Goal: Task Accomplishment & Management: Manage account settings

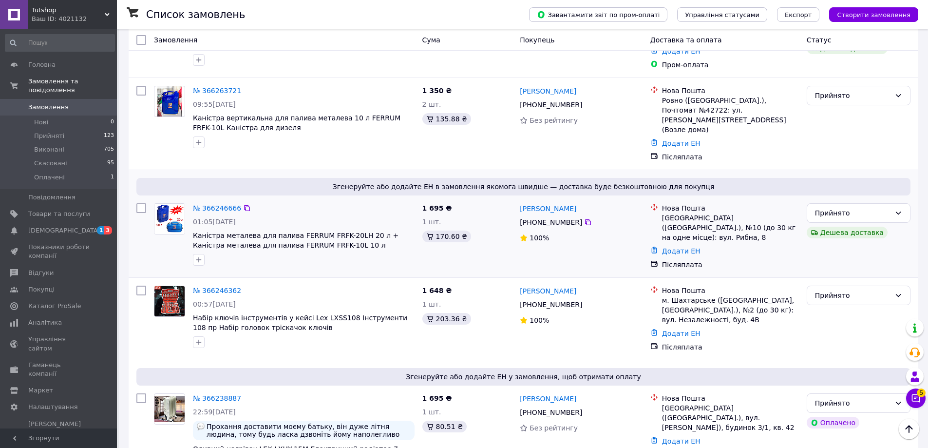
scroll to position [390, 0]
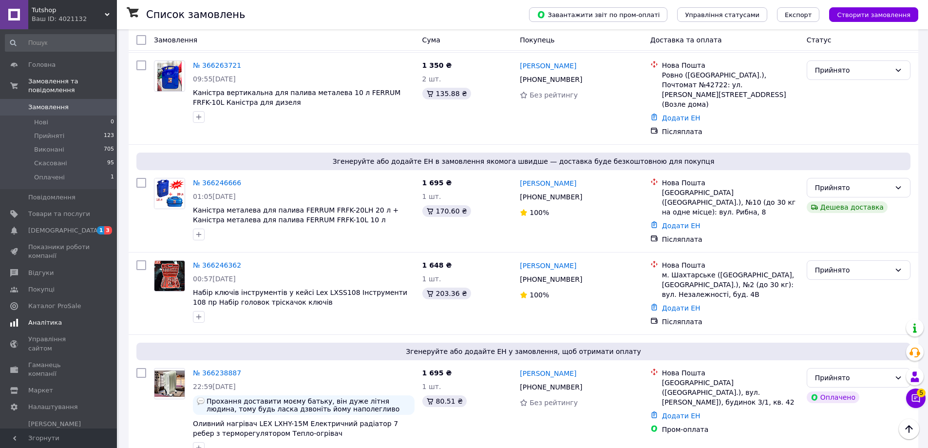
click at [80, 314] on link "Аналітика" at bounding box center [60, 322] width 120 height 17
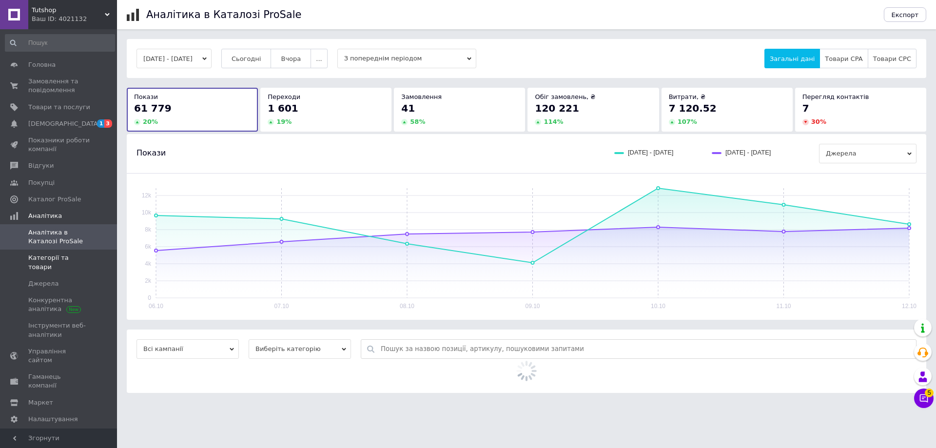
click at [73, 258] on span "Категорії та товари" at bounding box center [59, 262] width 62 height 18
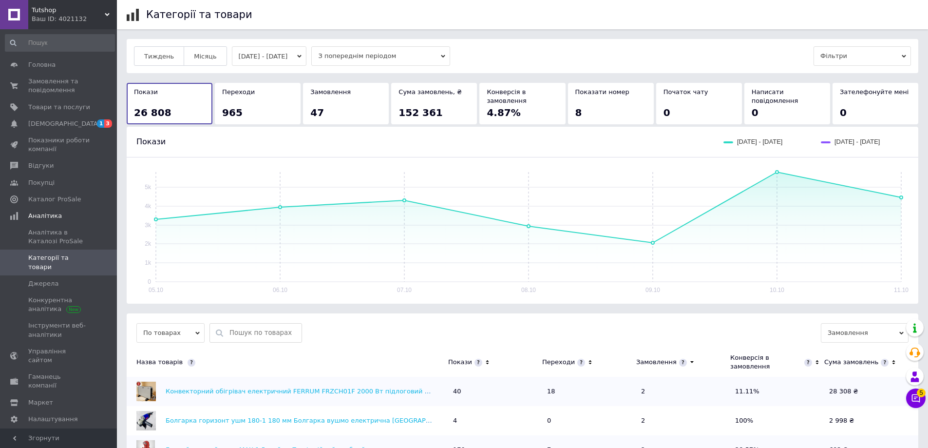
click at [304, 56] on button "[DATE] - [DATE]" at bounding box center [269, 55] width 75 height 19
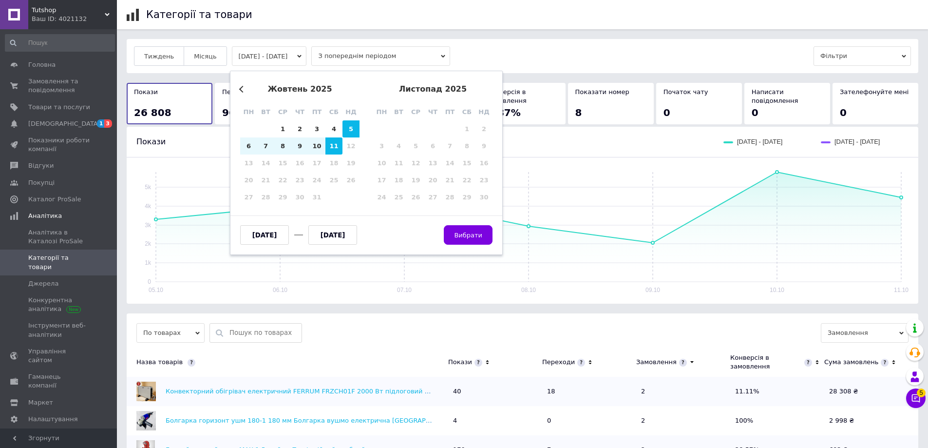
click at [304, 56] on button "[DATE] - [DATE]" at bounding box center [269, 55] width 75 height 19
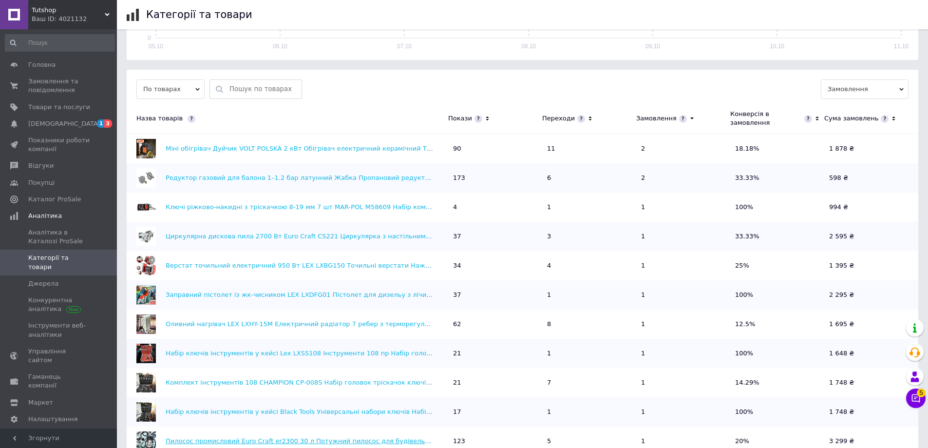
scroll to position [230, 0]
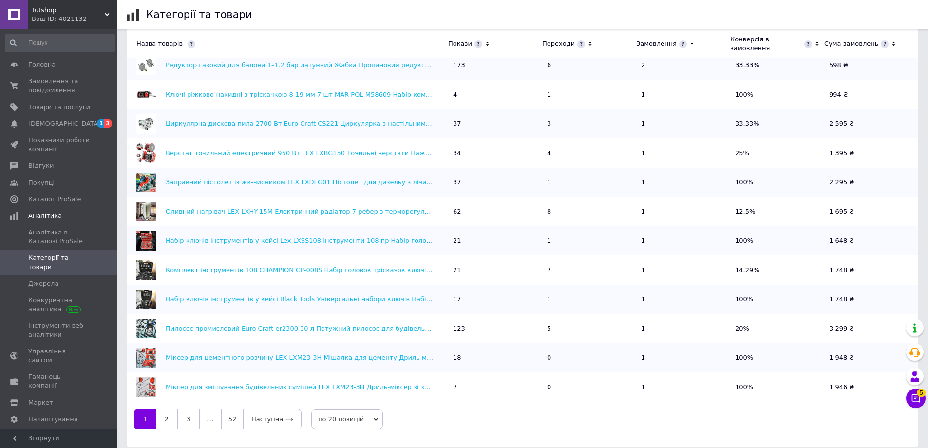
click at [226, 409] on link "52" at bounding box center [232, 419] width 22 height 20
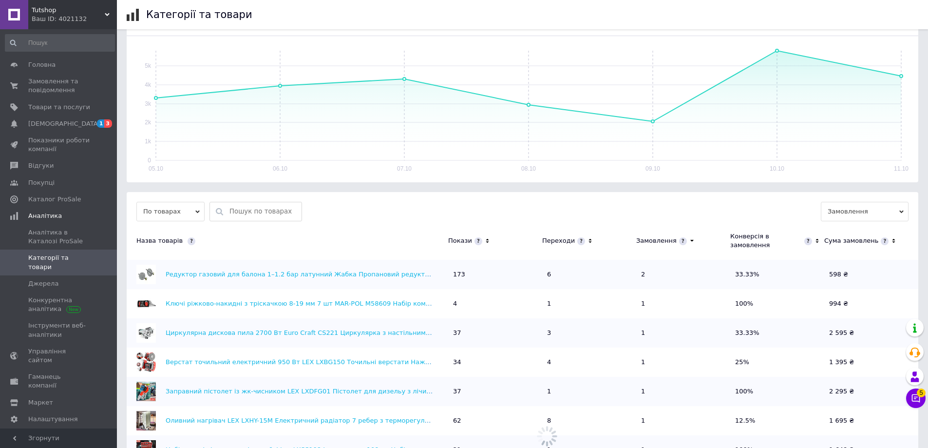
scroll to position [0, 0]
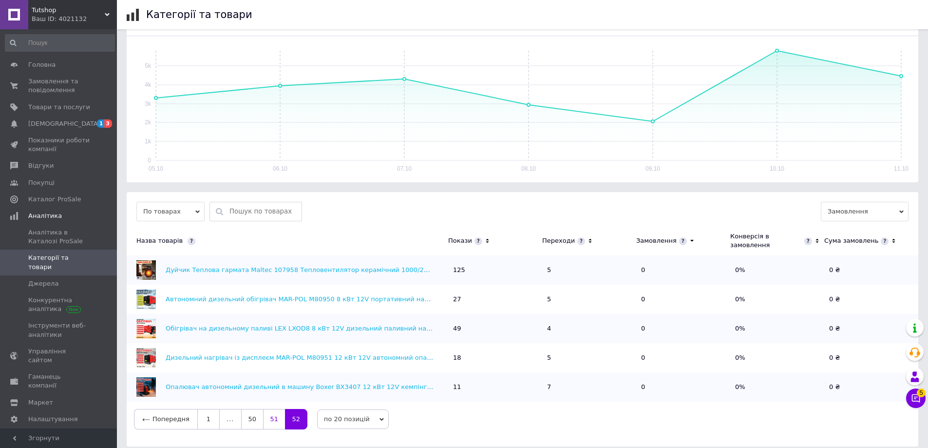
click at [269, 409] on link "51" at bounding box center [274, 419] width 22 height 20
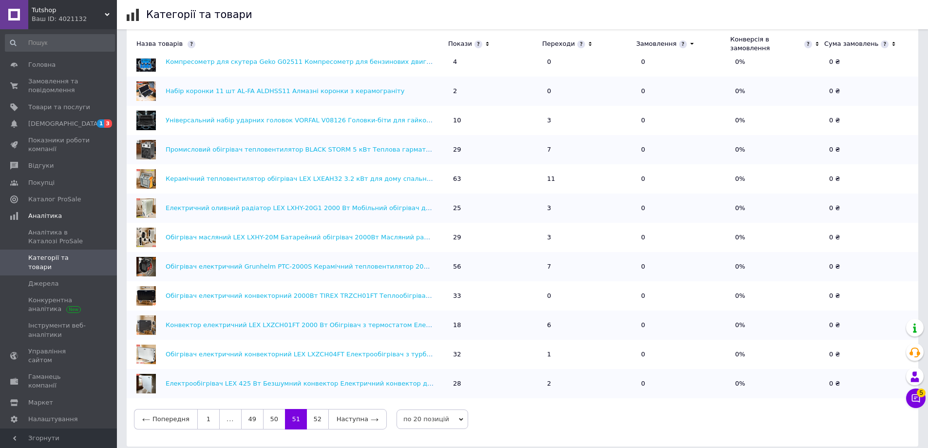
scroll to position [146, 0]
click at [65, 232] on span "Аналітика в Каталозі ProSale" at bounding box center [59, 237] width 62 height 18
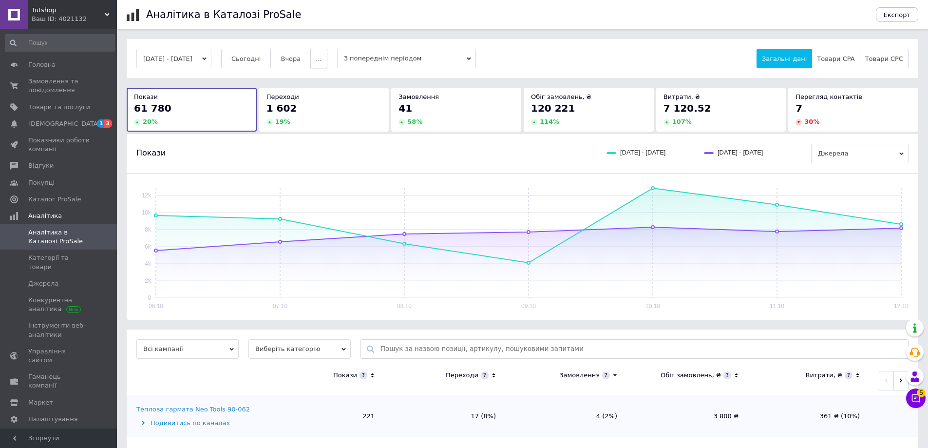
click at [322, 59] on span "..." at bounding box center [319, 58] width 6 height 7
click at [317, 150] on span "60-10 днів" at bounding box center [300, 153] width 35 height 7
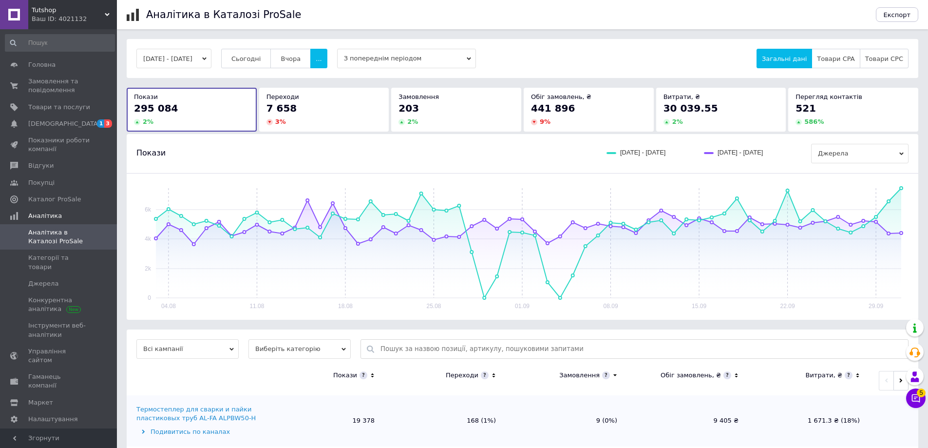
click at [301, 354] on span "Виберіть категорію" at bounding box center [300, 348] width 102 height 19
click at [281, 382] on li "Усі категорії" at bounding box center [300, 381] width 102 height 14
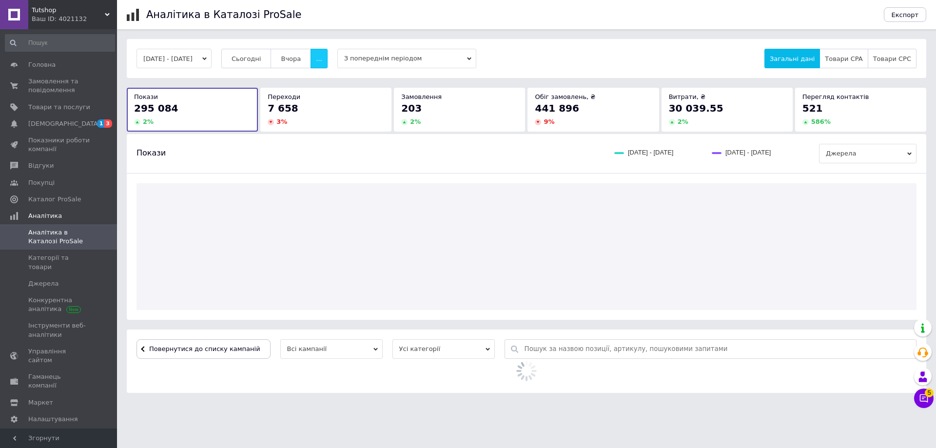
click at [327, 64] on button "..." at bounding box center [318, 58] width 17 height 19
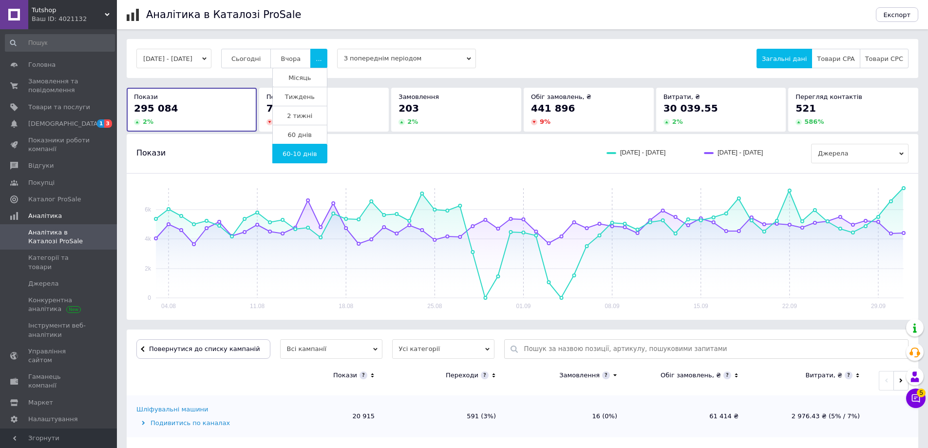
click at [521, 49] on div "[DATE] - [DATE] Сьогодні [GEOGRAPHIC_DATA] ... Місяць Тиждень 2 тижні 60 днів 6…" at bounding box center [522, 58] width 773 height 19
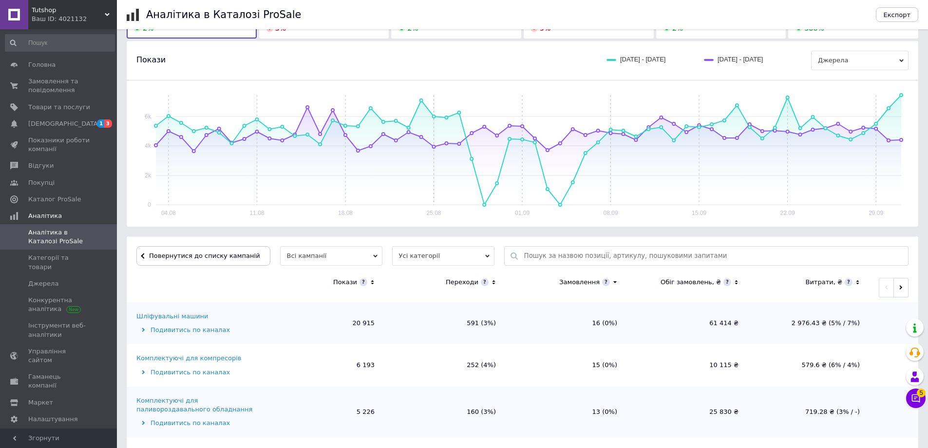
scroll to position [292, 0]
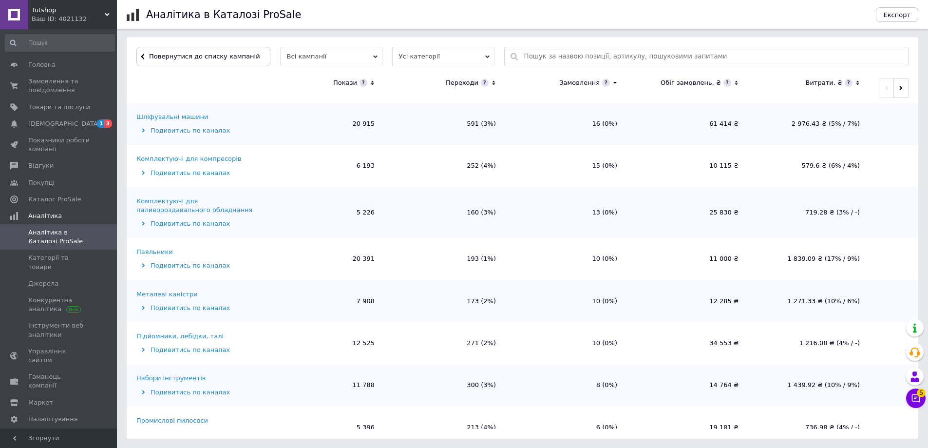
click at [321, 54] on span "Всі кампанії" at bounding box center [331, 56] width 102 height 19
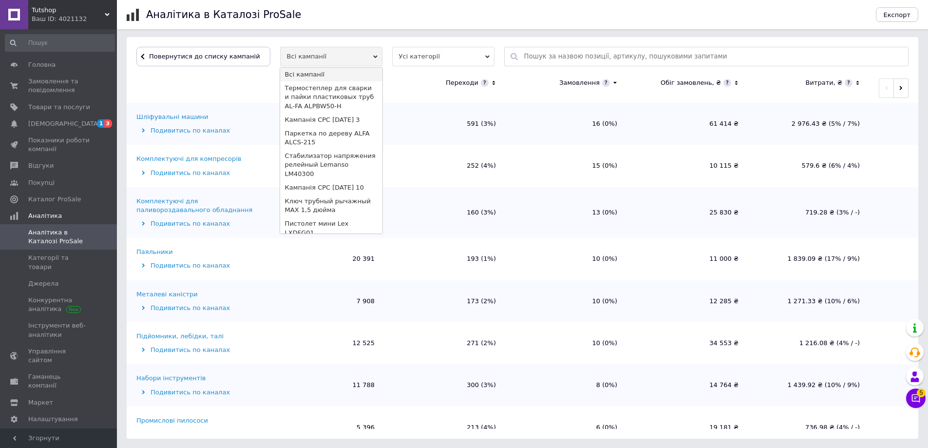
click at [423, 62] on span "Усі категорії" at bounding box center [443, 56] width 102 height 19
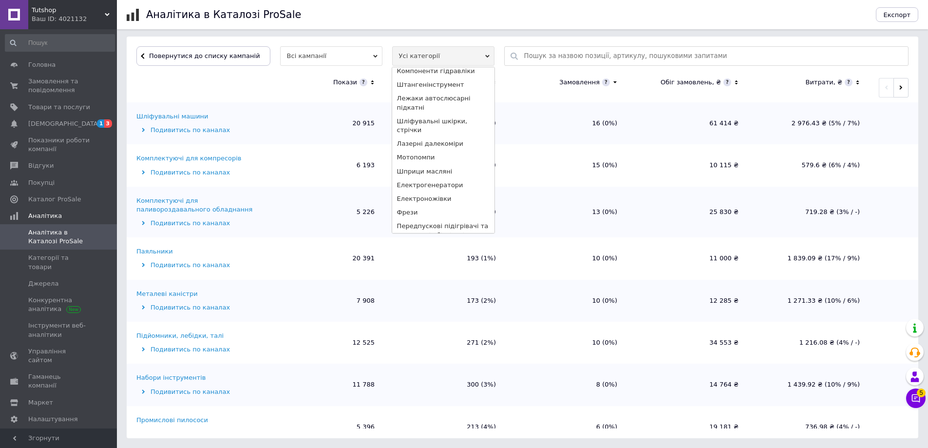
scroll to position [1403, 0]
click at [439, 299] on li "Передпускові підігрівачі та автономні обігрівачі" at bounding box center [443, 310] width 102 height 22
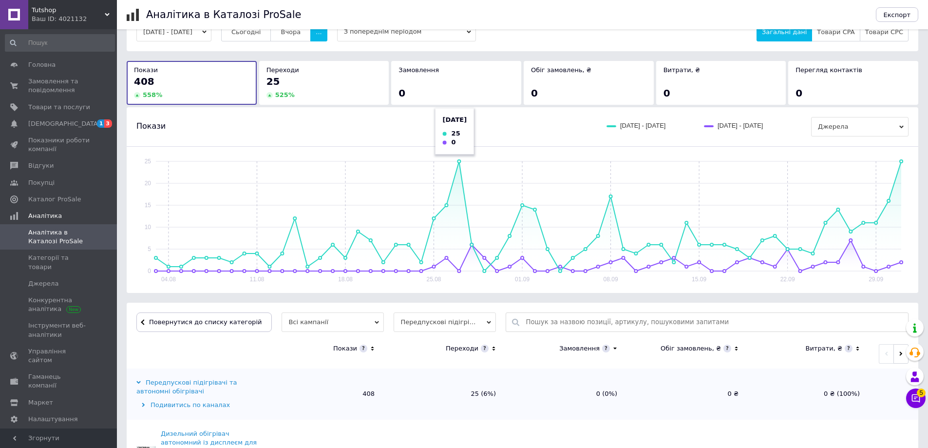
scroll to position [96, 0]
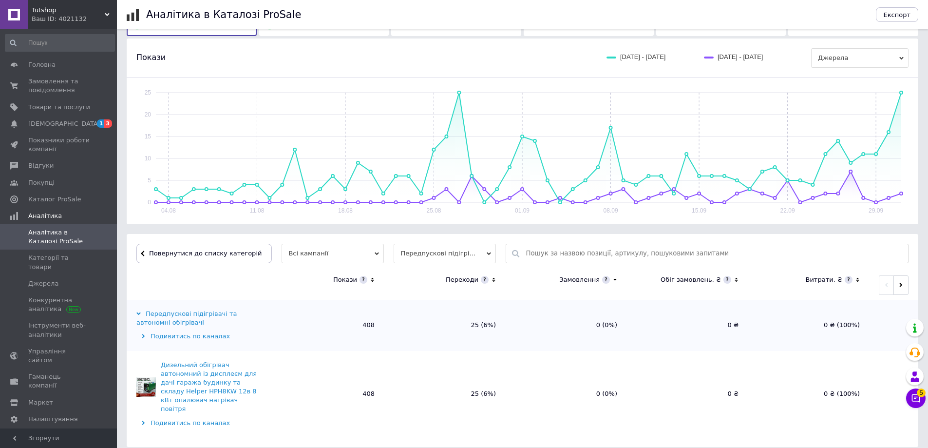
click at [420, 259] on span "Передпускові підігрівачі та автономні обігрівачі" at bounding box center [445, 253] width 102 height 19
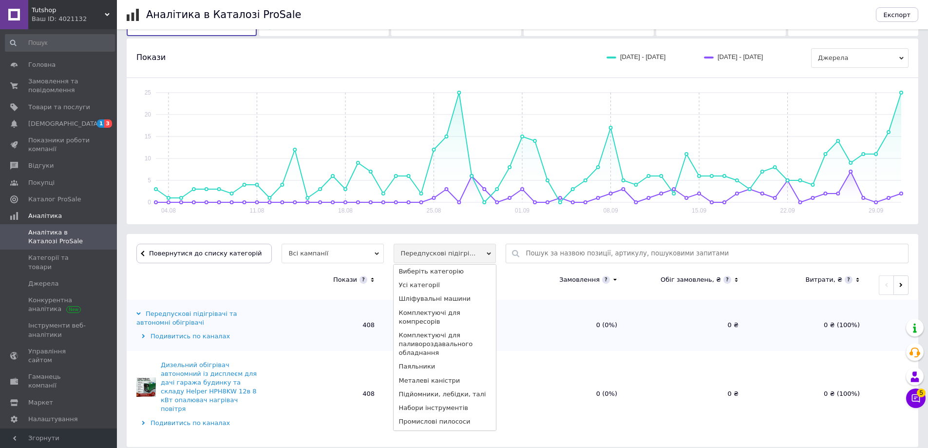
click at [422, 257] on span "Передпускові підігрівачі та автономні обігрівачі" at bounding box center [445, 253] width 102 height 19
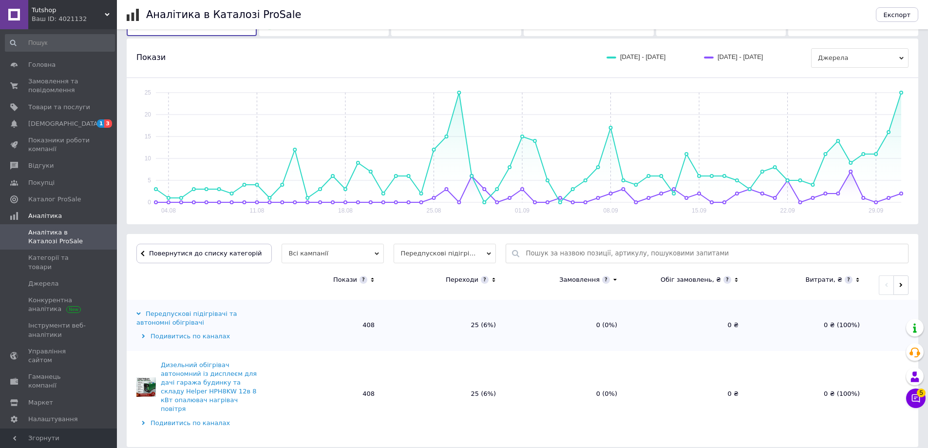
click at [197, 419] on div "Подивитись по каналах" at bounding box center [198, 423] width 124 height 9
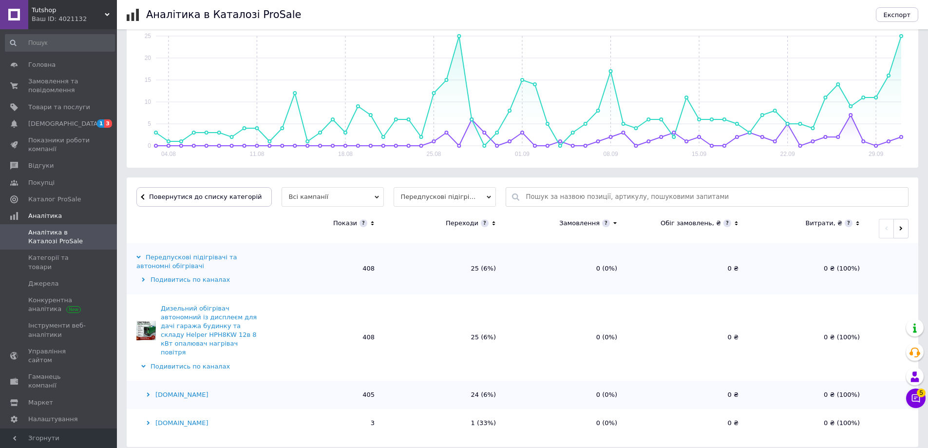
click at [195, 364] on td "Дизельний обігрівач автономний із дисплеєм для дачі гаража будинку та складу He…" at bounding box center [195, 337] width 136 height 86
click at [195, 362] on div "Подивитись по каналах" at bounding box center [198, 366] width 124 height 9
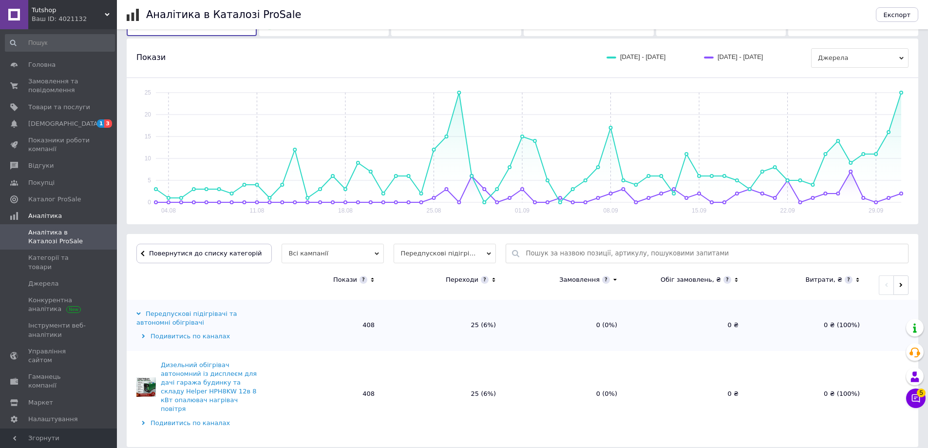
click at [185, 338] on div "Подивитись по каналах" at bounding box center [198, 336] width 124 height 9
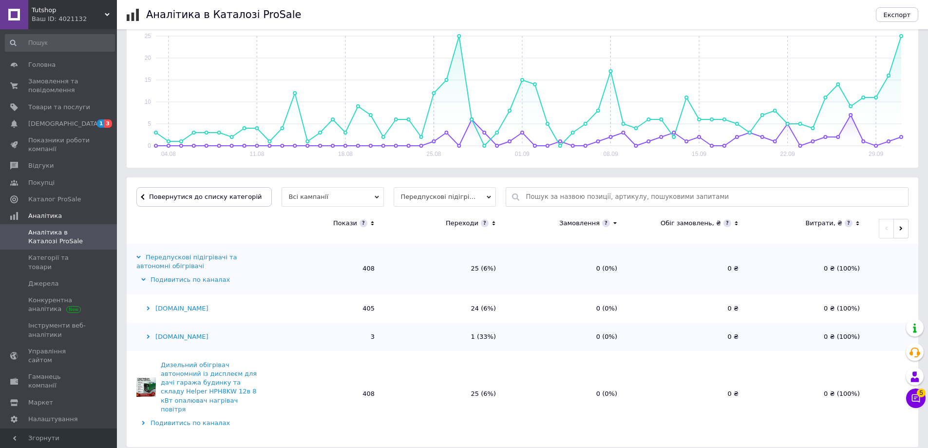
click at [184, 280] on div "Подивитись по каналах" at bounding box center [198, 279] width 124 height 9
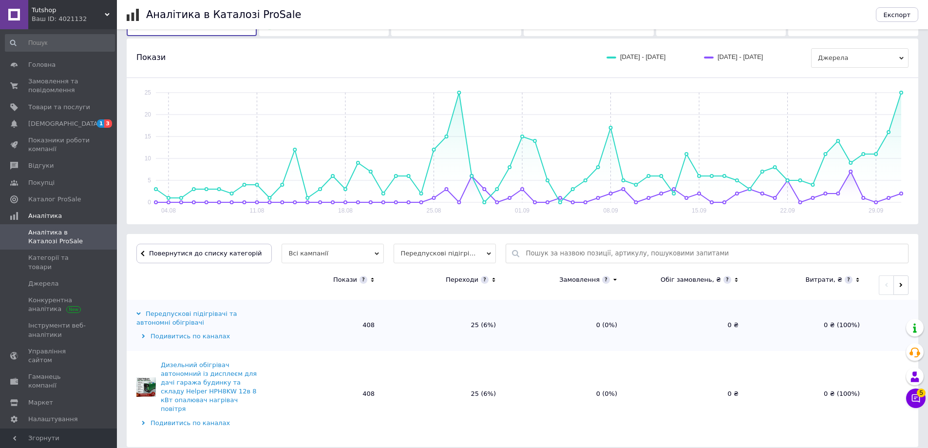
click at [165, 309] on td "Передпускові підігрівачі та автономні обігрівачі Подивитись по каналах" at bounding box center [195, 325] width 136 height 51
click at [163, 313] on div "Передпускові підігрівачі та автономні обігрівачі" at bounding box center [198, 318] width 124 height 18
click at [157, 321] on div "Передпускові підігрівачі та автономні обігрівачі" at bounding box center [198, 318] width 124 height 18
drag, startPoint x: 73, startPoint y: 108, endPoint x: 73, endPoint y: 103, distance: 5.4
click at [898, 282] on button "button" at bounding box center [901, 284] width 15 height 19
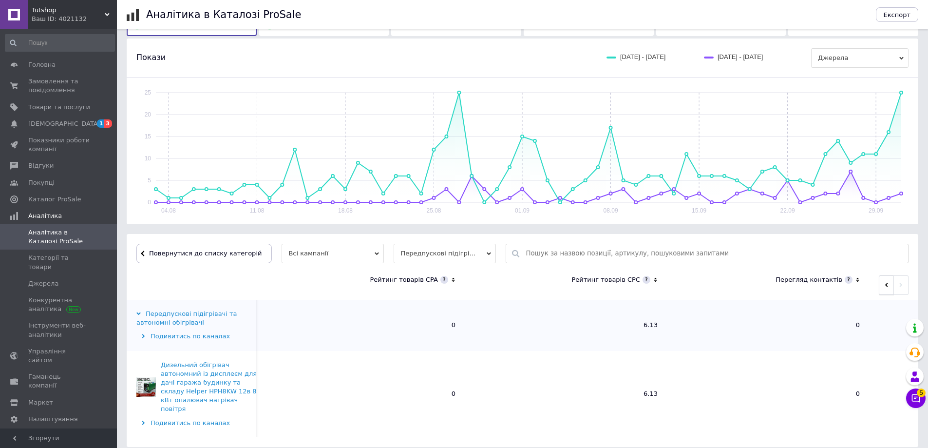
click at [886, 285] on icon "button" at bounding box center [887, 285] width 4 height 4
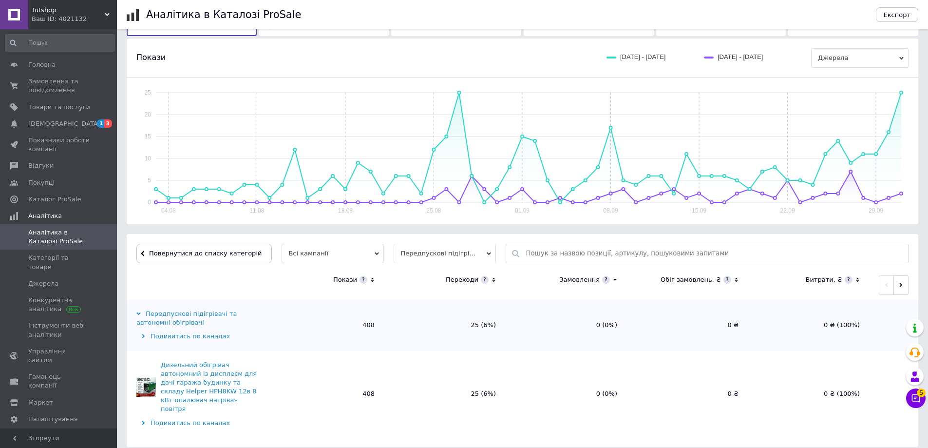
click at [558, 261] on input "text" at bounding box center [715, 253] width 378 height 19
paste input "Дизельний нагрівач із дисплеєм MAR-POL M80951 12 кВт 12V автономний опалювач в …"
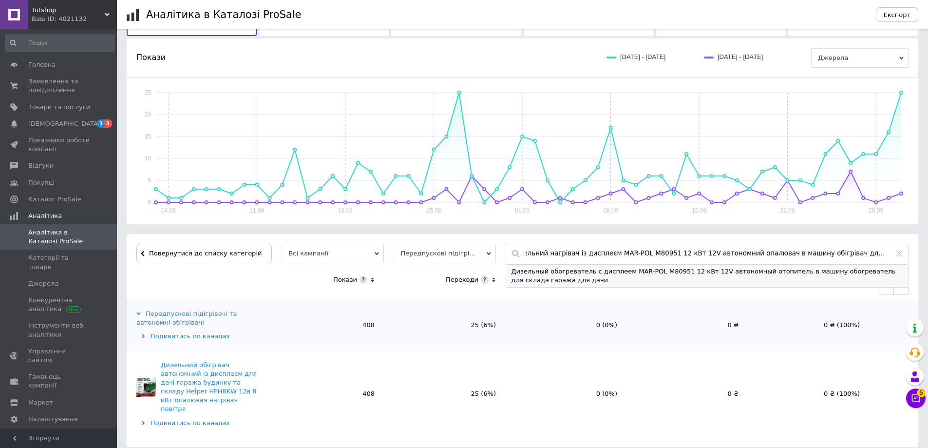
click at [516, 275] on div "Дизельный обогреватель с дисплеем MAR-POL M80951 12 кВт 12V автономный отопител…" at bounding box center [707, 276] width 402 height 22
type input "Дизельный обогреватель с дисплеем MAR-POL M80951 12 кВт 12V автономный отопител…"
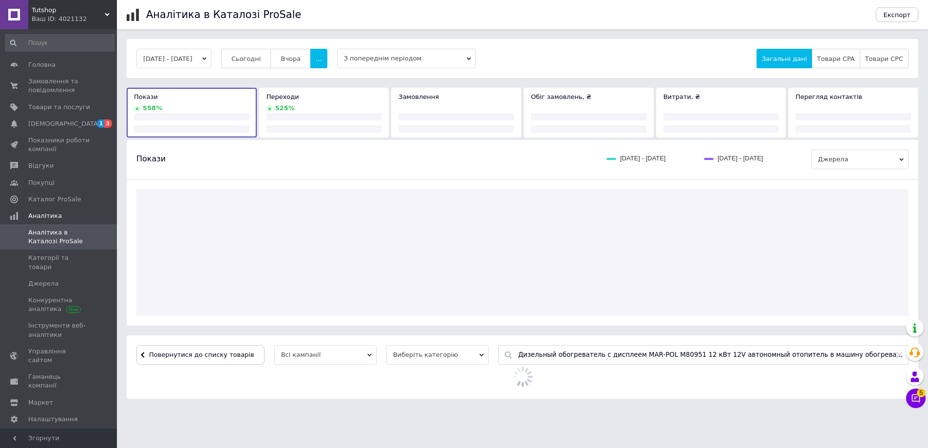
scroll to position [0, 0]
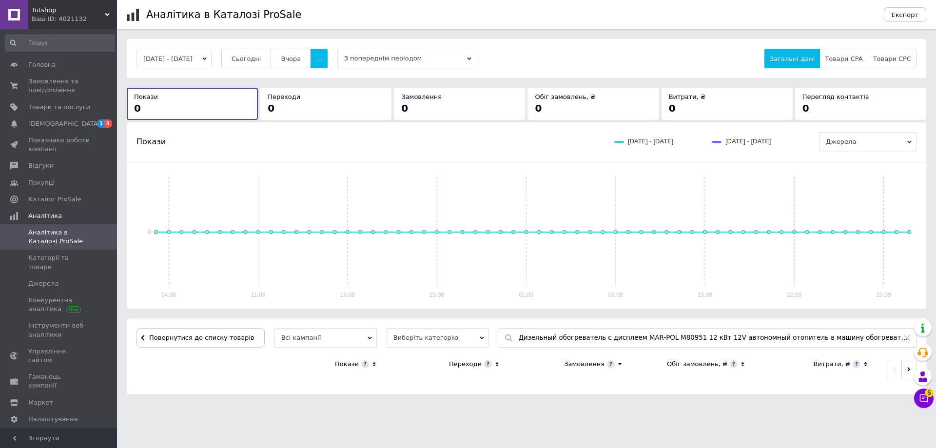
click at [411, 342] on span "Виберіть категорію" at bounding box center [437, 337] width 102 height 19
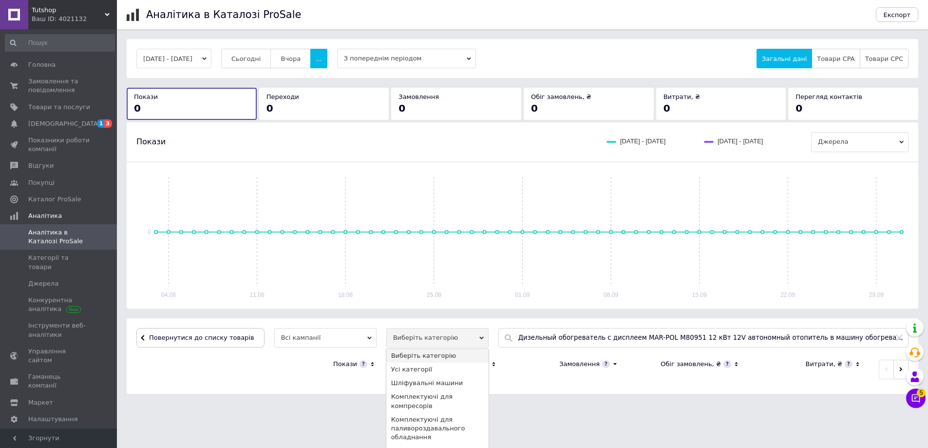
click at [406, 367] on li "Усі категорії" at bounding box center [437, 370] width 102 height 14
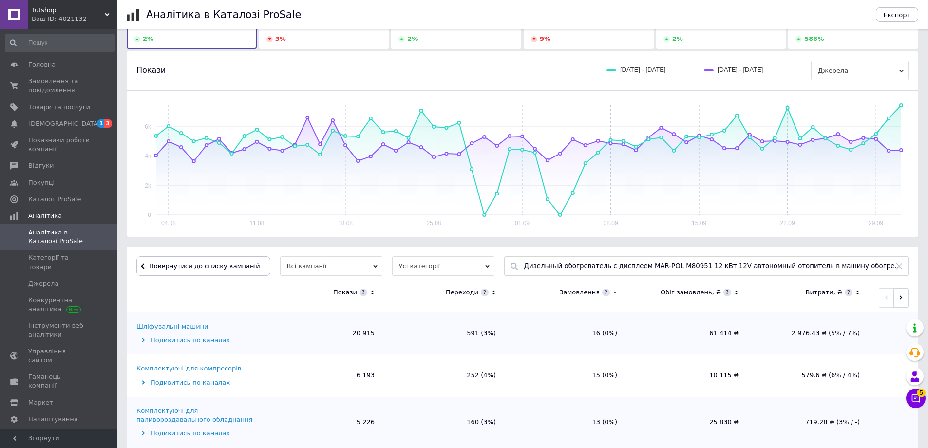
scroll to position [97, 0]
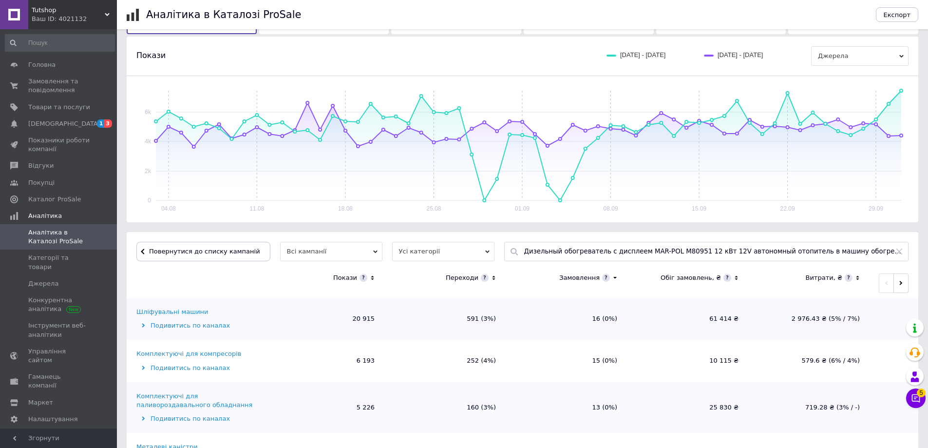
click at [573, 242] on input "Дизельный обогреватель с дисплеем MAR-POL M80951 12 кВт 12V автономный отопител…" at bounding box center [713, 251] width 379 height 19
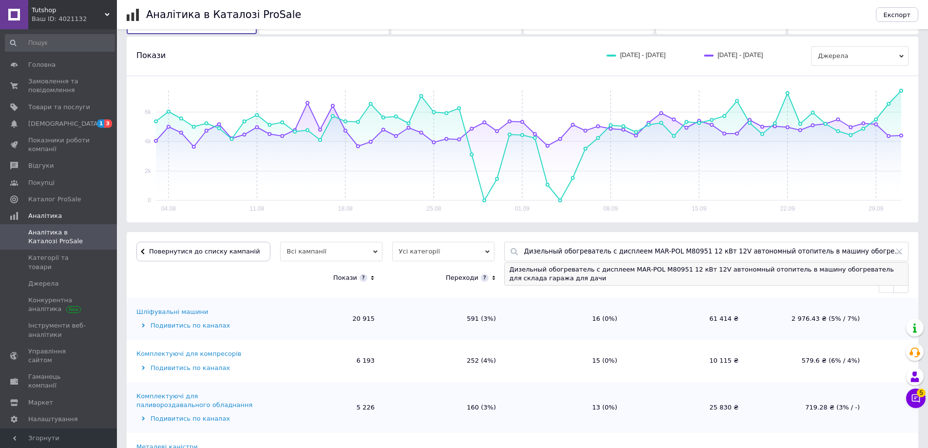
click at [554, 267] on div "Дизельный обогреватель с дисплеем MAR-POL M80951 12 кВт 12V автономный отопител…" at bounding box center [707, 274] width 404 height 22
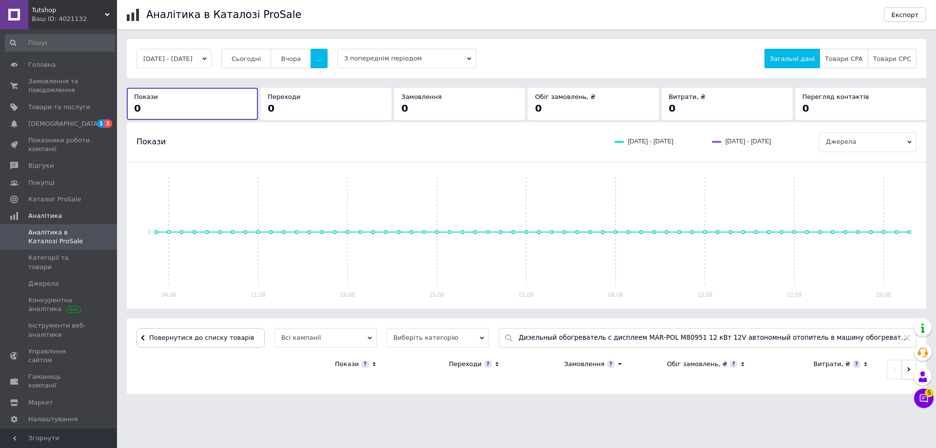
click at [906, 367] on button "button" at bounding box center [908, 369] width 15 height 19
click at [896, 369] on button "button" at bounding box center [894, 369] width 15 height 19
click at [59, 107] on span "Товари та послуги" at bounding box center [59, 107] width 62 height 9
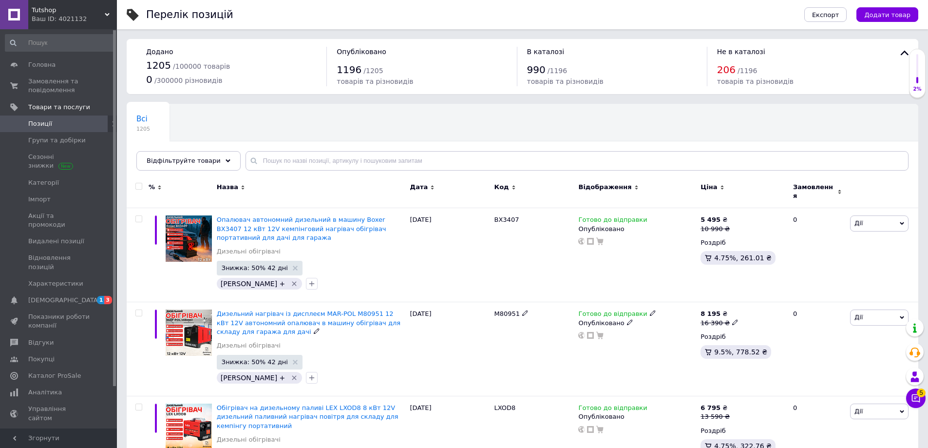
click at [318, 310] on span "Дизельний нагрівач із дисплеєм MAR-POL M80951 12 кВт 12V автономний опалювач в …" at bounding box center [309, 322] width 184 height 25
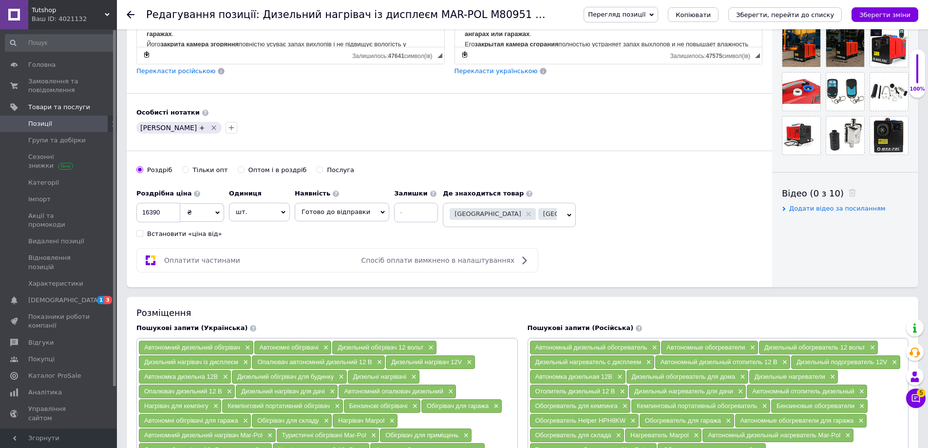
scroll to position [536, 0]
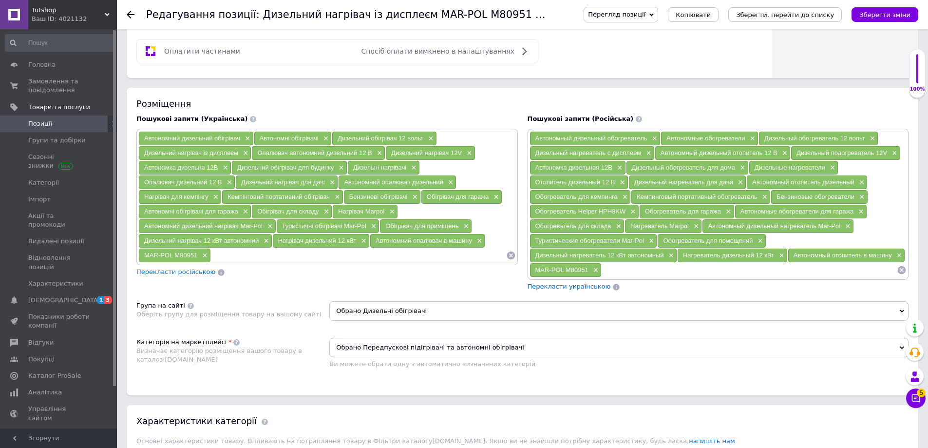
drag, startPoint x: 237, startPoint y: 150, endPoint x: 139, endPoint y: 157, distance: 97.8
click at [139, 157] on div "Дизельний нагрівач із дисплеєм ×" at bounding box center [195, 153] width 112 height 14
copy span "Дизельний нагрівач із дисплеєм"
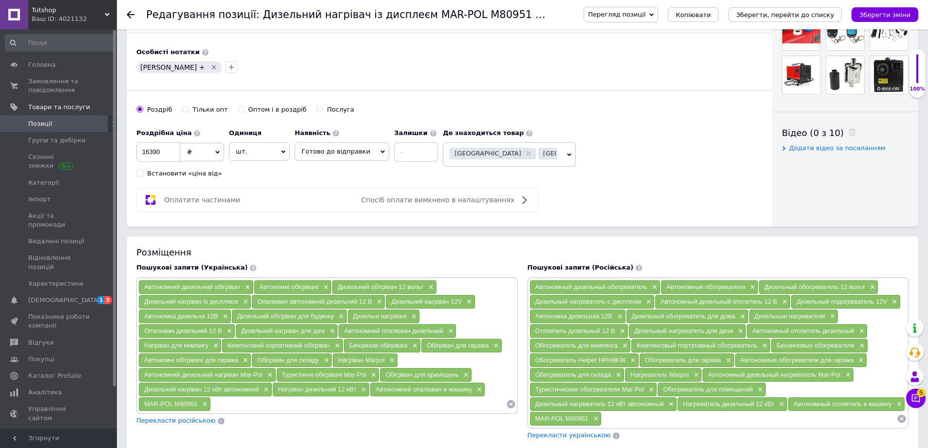
scroll to position [390, 0]
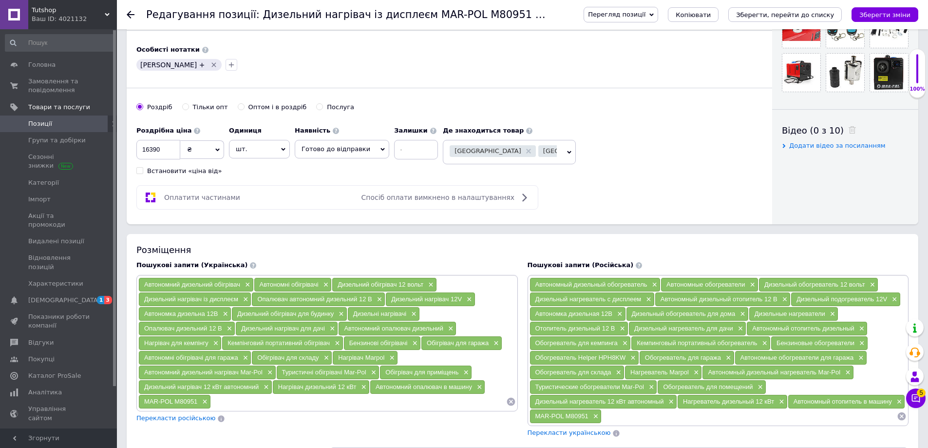
drag, startPoint x: 250, startPoint y: 326, endPoint x: 326, endPoint y: 332, distance: 76.3
click at [326, 332] on div "Дизельний нагрівач для дачі ×" at bounding box center [287, 329] width 102 height 14
copy span "Дизельний нагрівач для дачі"
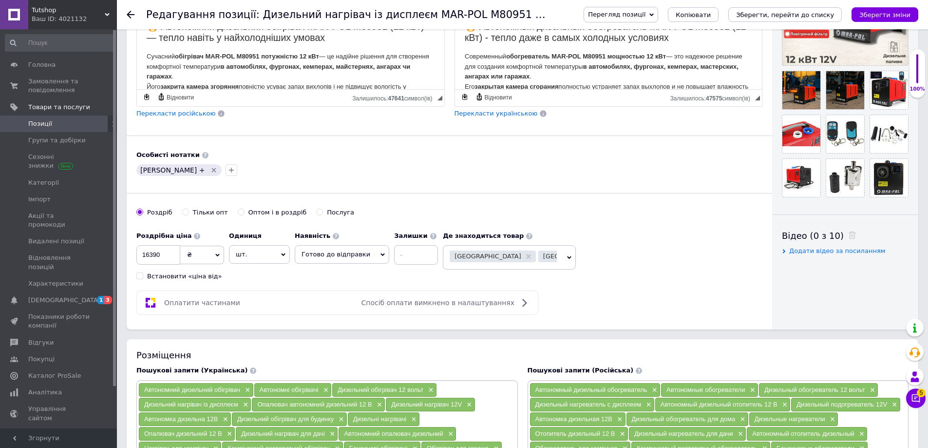
scroll to position [0, 0]
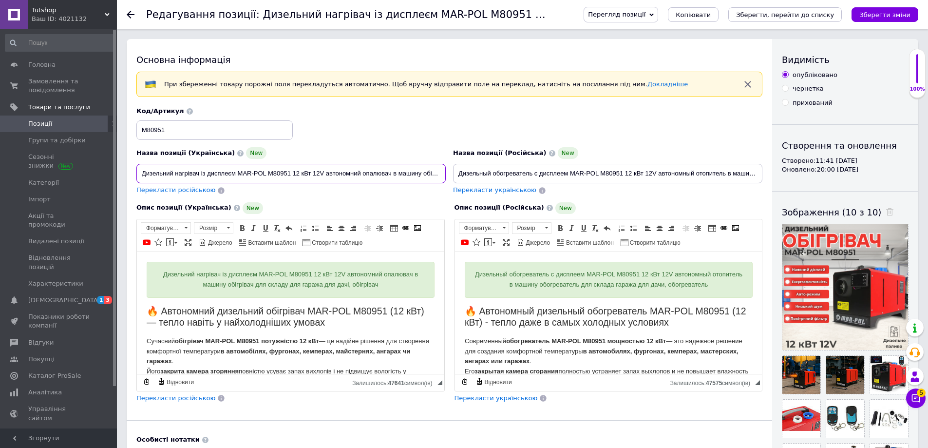
click at [406, 172] on input "Дизельний нагрівач із дисплеєм MAR-POL M80951 12 кВт 12V автономний опалювач в …" at bounding box center [290, 173] width 309 height 19
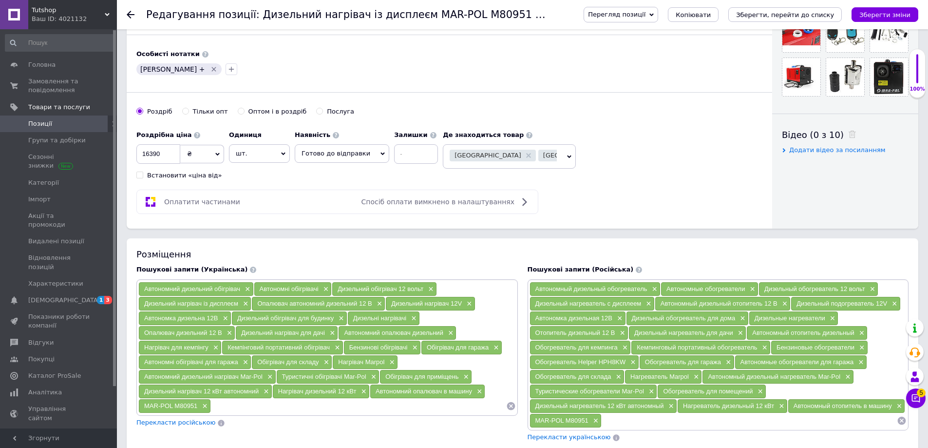
scroll to position [390, 0]
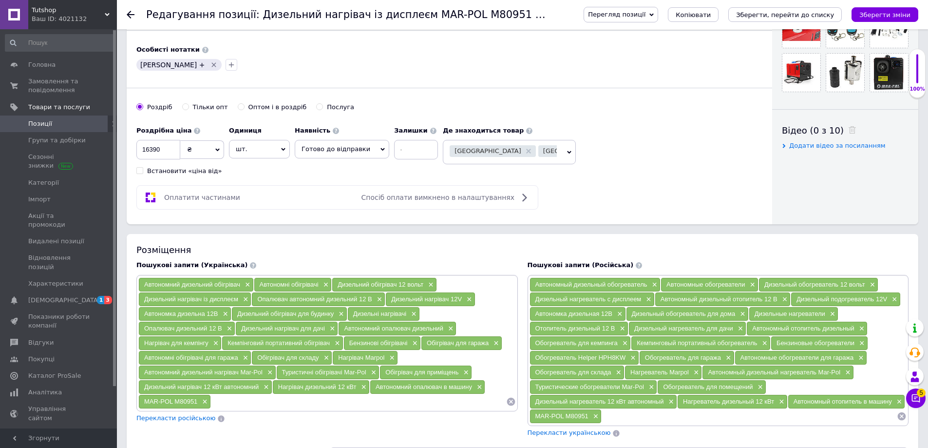
drag, startPoint x: 368, startPoint y: 357, endPoint x: 339, endPoint y: 360, distance: 29.4
click at [339, 360] on div "Нагрівач Marpol ×" at bounding box center [365, 358] width 65 height 14
copy span "Нагрівач Marpol"
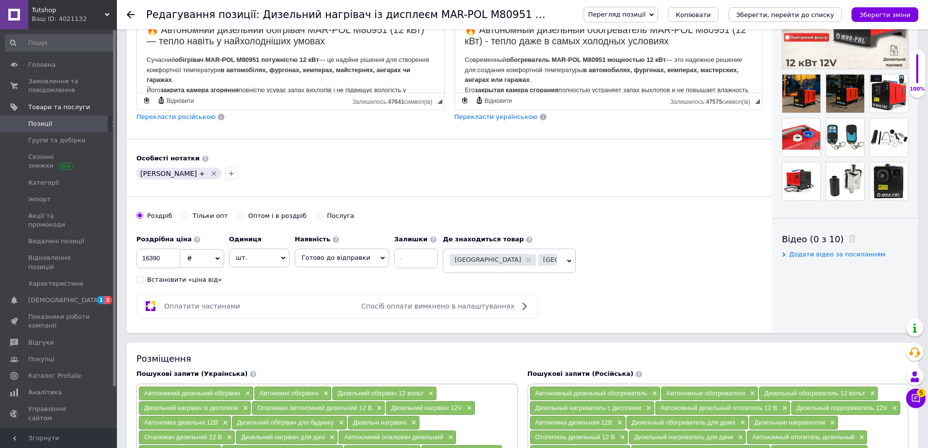
scroll to position [439, 0]
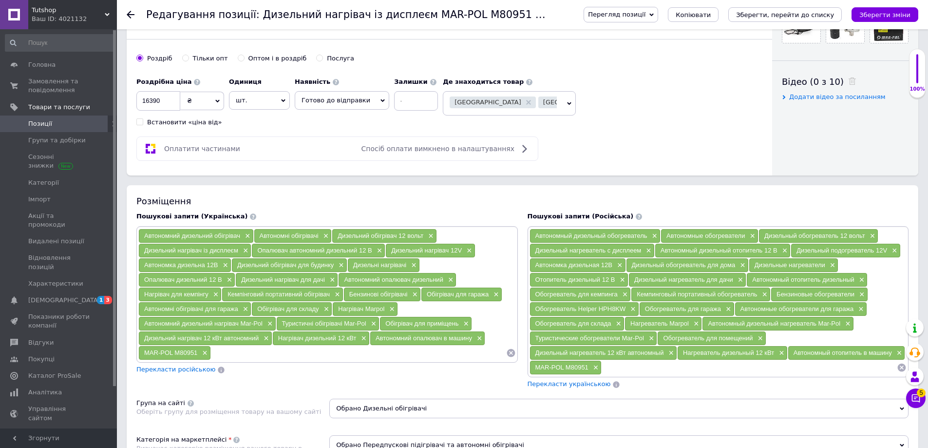
drag, startPoint x: 458, startPoint y: 251, endPoint x: 393, endPoint y: 251, distance: 64.8
click at [393, 251] on div "Дизельний нагрівач 12V ×" at bounding box center [430, 251] width 89 height 14
copy span "Дизельний нагрівач 12V"
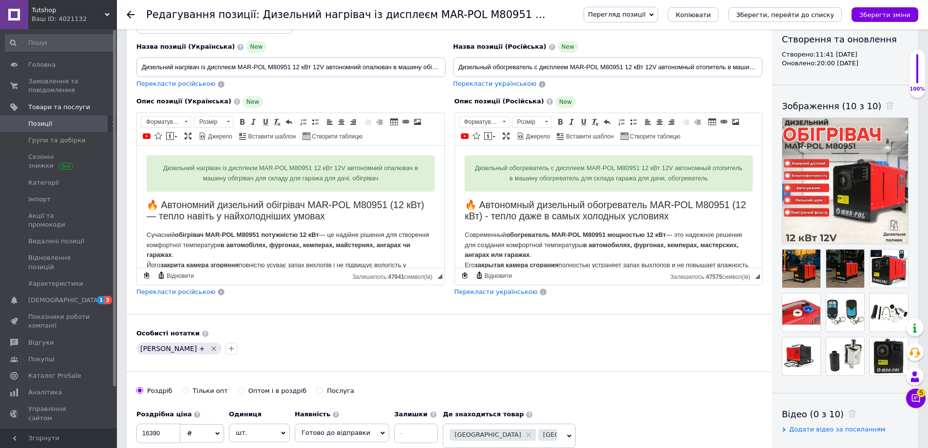
scroll to position [0, 0]
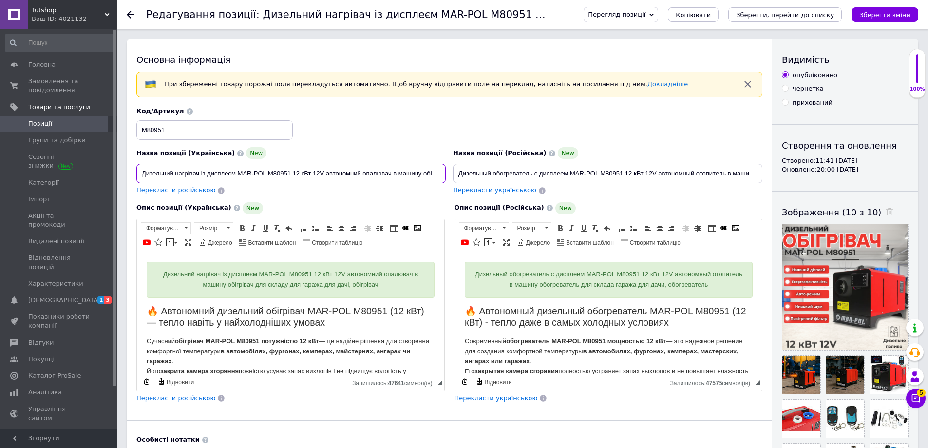
click at [270, 174] on input "Дизельний нагрівач із дисплеєм MAR-POL M80951 12 кВт 12V автономний опалювач в …" at bounding box center [290, 173] width 309 height 19
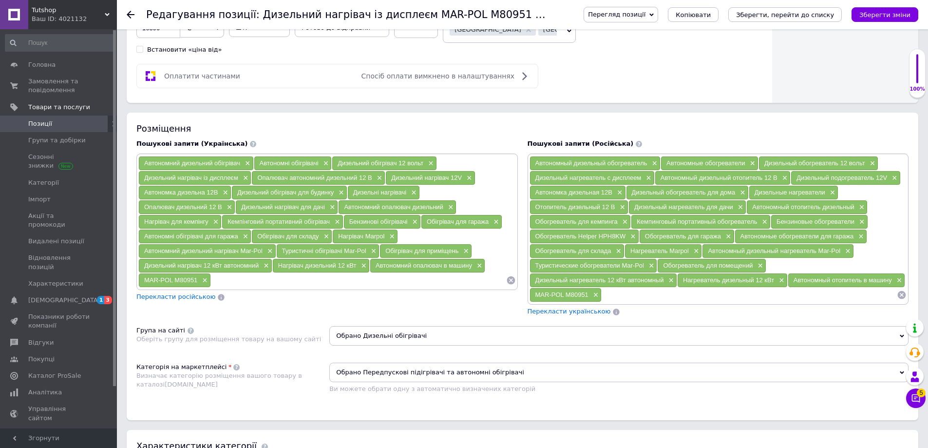
scroll to position [585, 0]
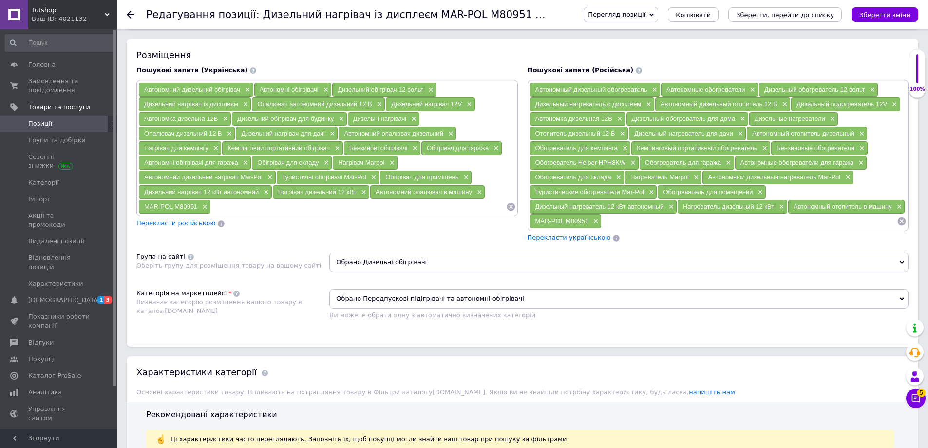
drag, startPoint x: 482, startPoint y: 303, endPoint x: 393, endPoint y: 301, distance: 88.2
click at [393, 301] on span "Обрано Передпускові підігрівачі та автономні обігрівачі" at bounding box center [619, 298] width 580 height 19
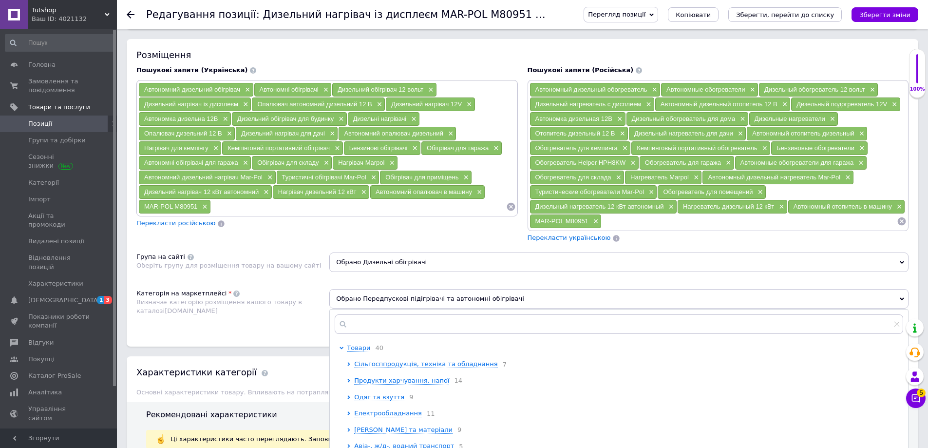
click at [340, 51] on div "Розміщення" at bounding box center [522, 55] width 773 height 12
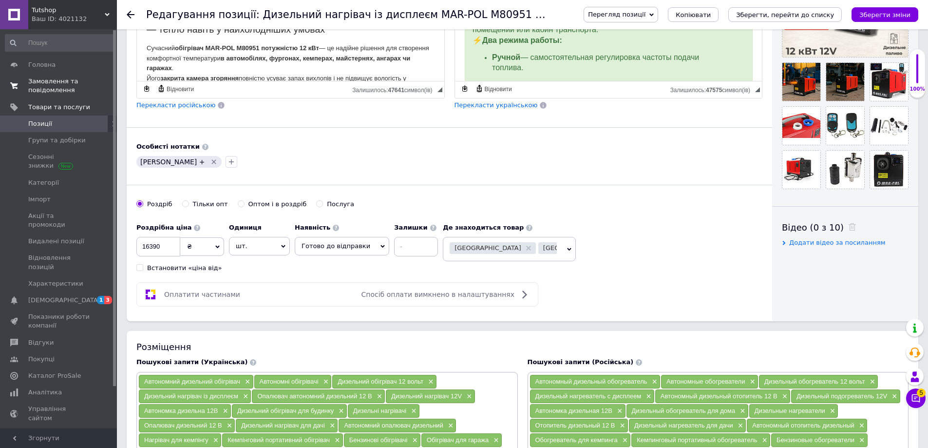
scroll to position [292, 0]
click at [69, 122] on span "Позиції" at bounding box center [59, 123] width 62 height 9
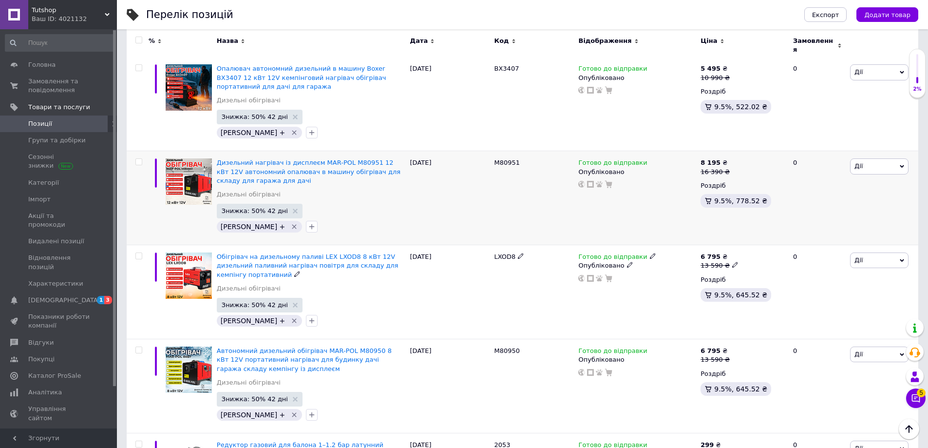
scroll to position [97, 0]
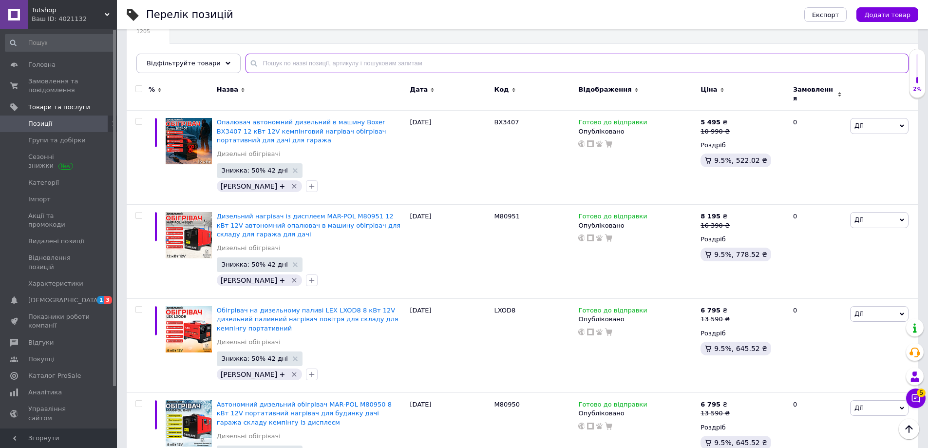
click at [290, 64] on input "text" at bounding box center [577, 63] width 663 height 19
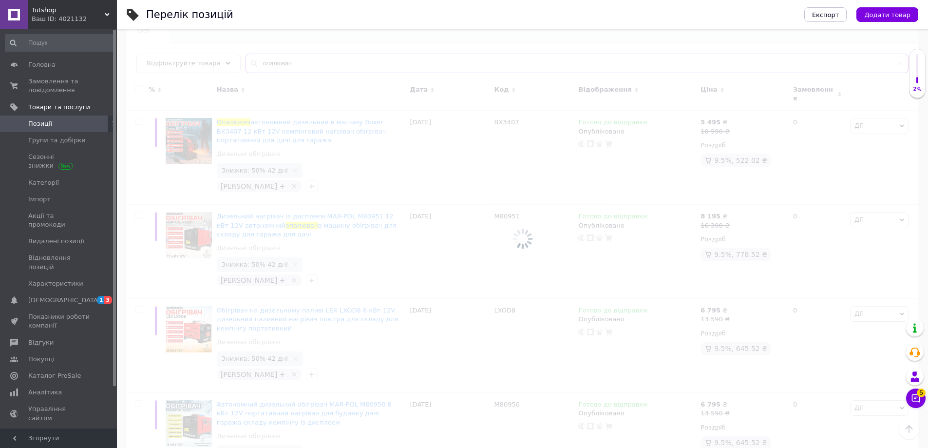
type input "опалювач"
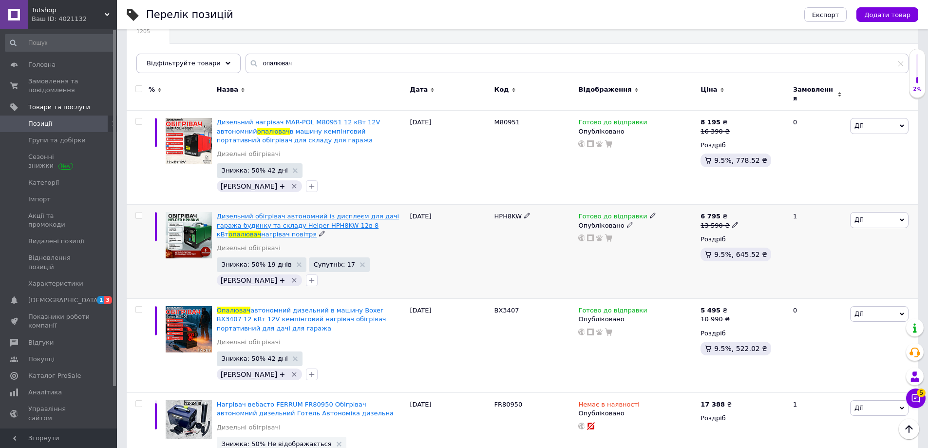
click at [288, 223] on span "Дизельний обігрівач автономний із дисплеєм для дачі гаража будинку та складу He…" at bounding box center [308, 225] width 182 height 25
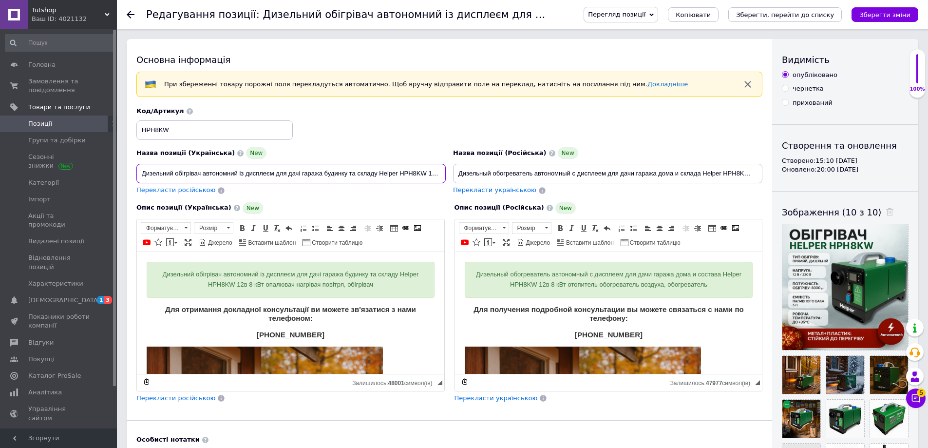
click at [273, 173] on input "Дизельний обігрівач автономний із дисплеєм для дачі гаража будинку та складу He…" at bounding box center [290, 173] width 309 height 19
click at [248, 173] on input "Дизельний обігрівач автономний із дисплеєм для дачі гаража будинку та складу He…" at bounding box center [290, 173] width 309 height 19
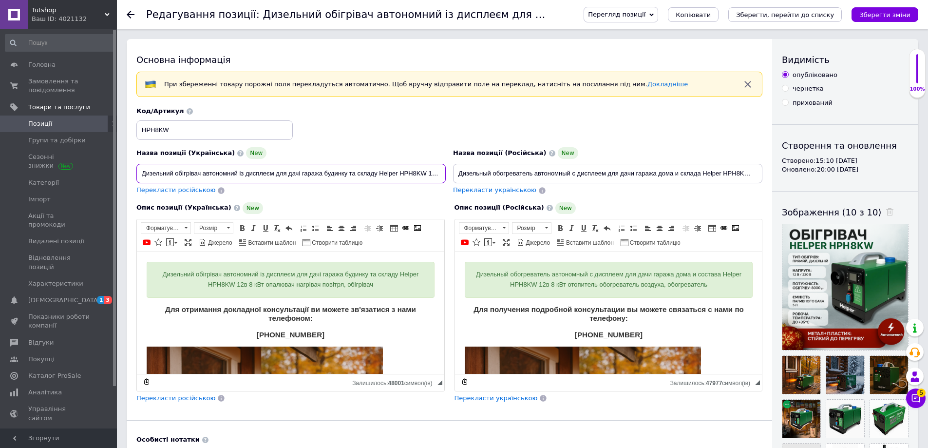
click at [248, 173] on input "Дизельний обігрівач автономний із дисплеєм для дачі гаража будинку та складу He…" at bounding box center [290, 173] width 309 height 19
paste input "паливний"
type input "Дизельний обігрівач автономний паливний для дачі гаража будинку та складу Helpe…"
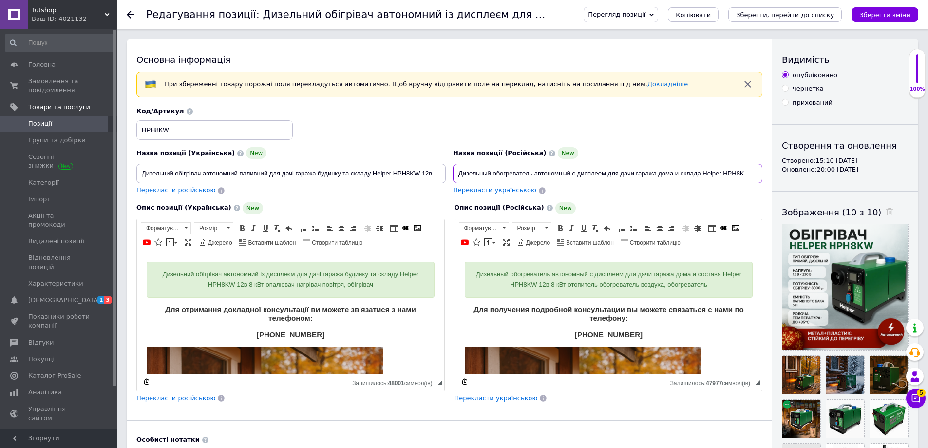
drag, startPoint x: 605, startPoint y: 170, endPoint x: 573, endPoint y: 171, distance: 32.2
click at [573, 171] on input "Дизельный обогреватель автономный с дисплеем для дачи гаража дома и склада Help…" at bounding box center [607, 173] width 309 height 19
click at [573, 171] on input "Дизельный обогреватель автономный бензиновый для дачи гаража дома и склада Help…" at bounding box center [607, 173] width 309 height 19
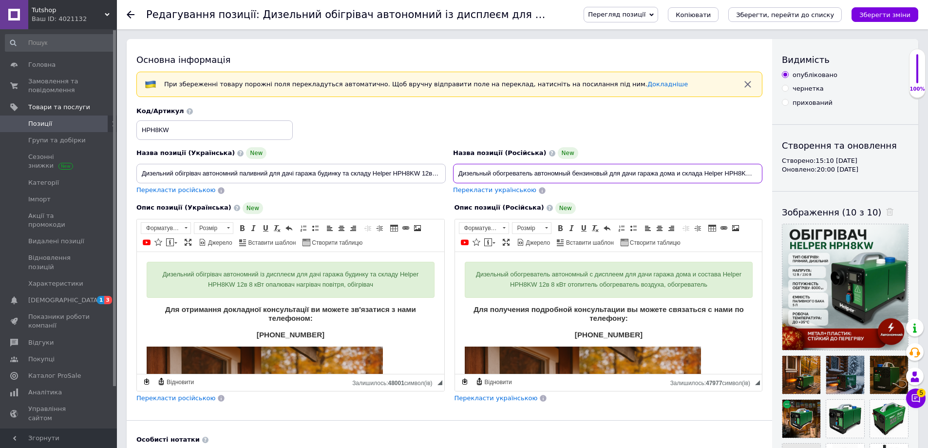
type input "Дизельный обогреватель автономный бензиновый для дачи гаража дома и склада Help…"
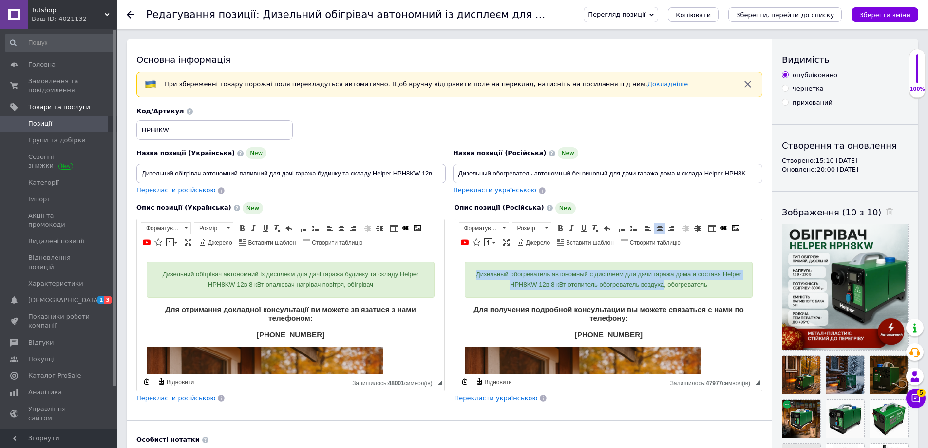
drag, startPoint x: 502, startPoint y: 276, endPoint x: 669, endPoint y: 284, distance: 167.4
click at [670, 285] on div "Дизельный обогреватель автономный с дисплеем для дачи гаража дома и состава Hel…" at bounding box center [608, 279] width 288 height 36
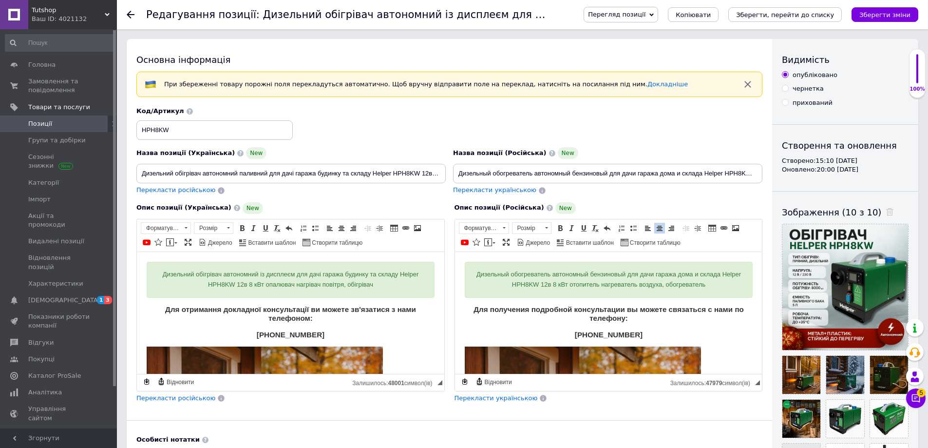
click at [334, 173] on input "Дизельний обігрівач автономний паливний для дачі гаража будинку та складу Helpe…" at bounding box center [290, 173] width 309 height 19
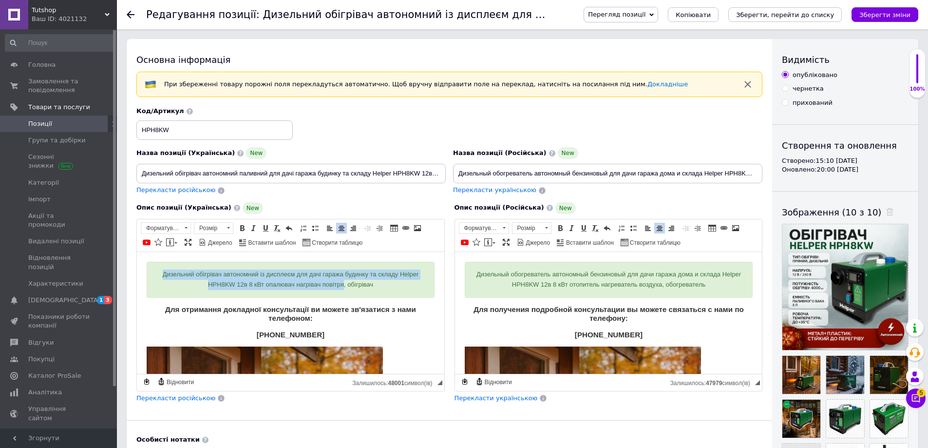
drag, startPoint x: 170, startPoint y: 274, endPoint x: 340, endPoint y: 288, distance: 170.6
click at [340, 288] on div "Дизельний обігрівач автономний із дисплеєм для дачі гаража будинку та складу He…" at bounding box center [291, 279] width 288 height 36
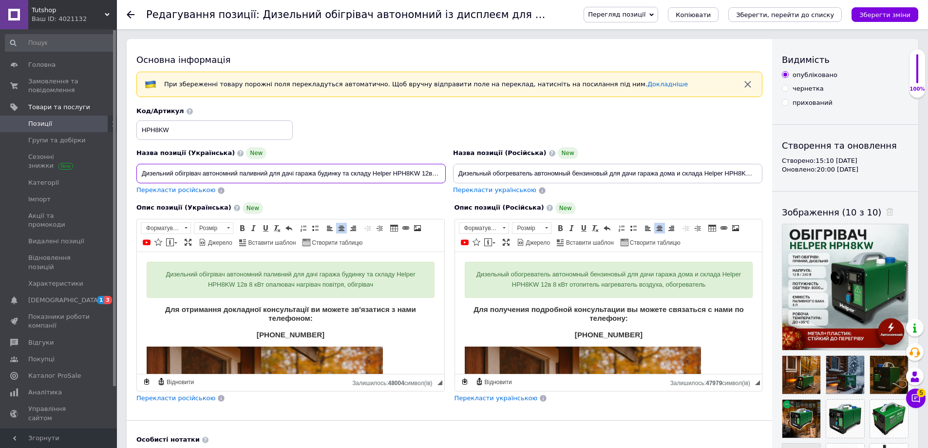
click at [350, 171] on input "Дизельний обігрівач автономний паливний для дачі гаража будинку та складу Helpe…" at bounding box center [290, 173] width 309 height 19
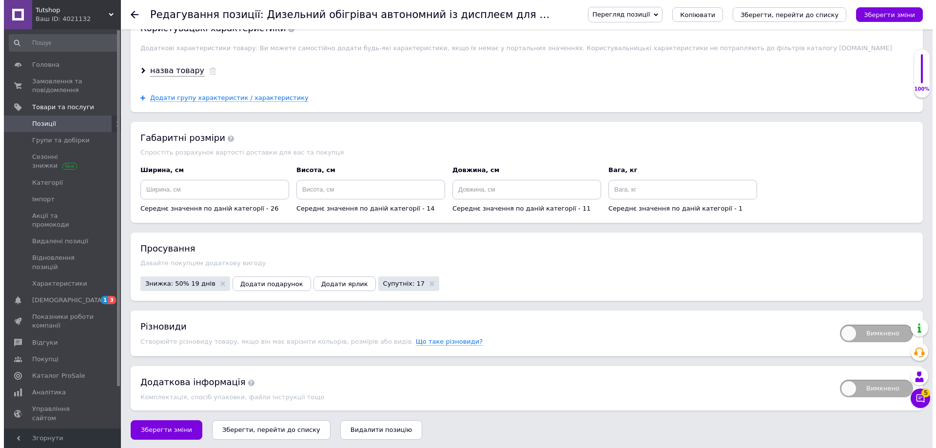
scroll to position [1228, 0]
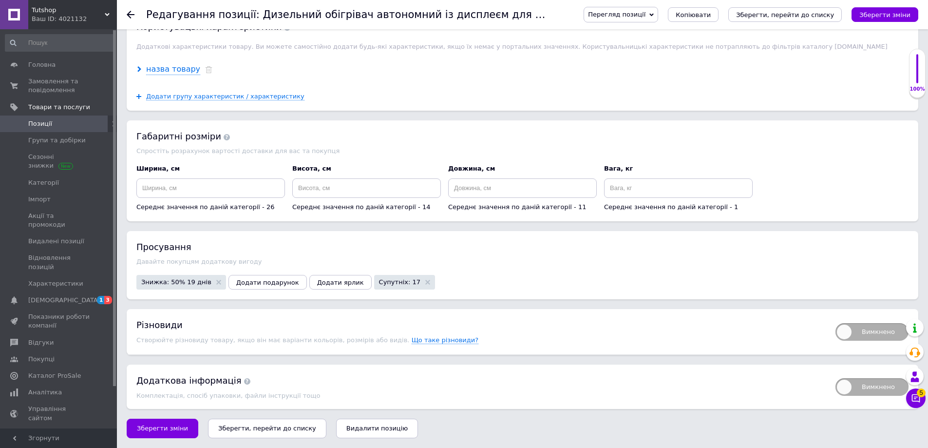
click at [161, 68] on div "назва товару" at bounding box center [173, 69] width 54 height 11
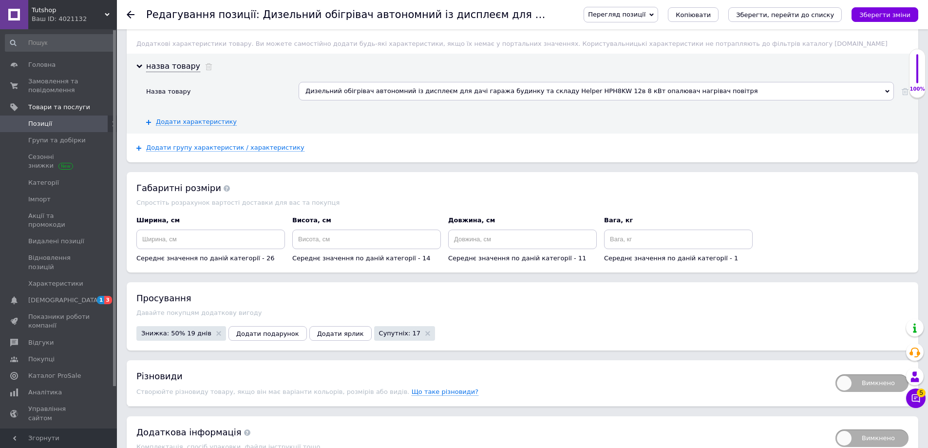
click at [336, 98] on div "Дизельний обігрівач автономний із дисплеєм для дачі гаража будинку та складу He…" at bounding box center [597, 91] width 596 height 19
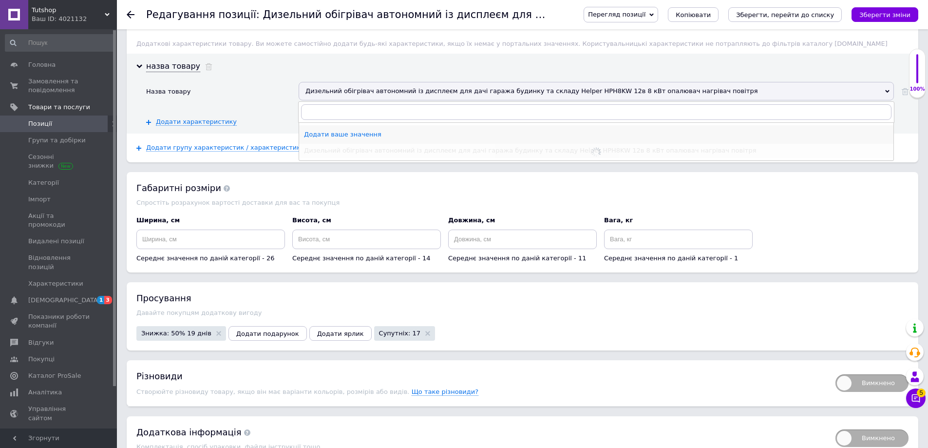
click at [338, 135] on div "Додати ваше значення" at bounding box center [596, 134] width 585 height 9
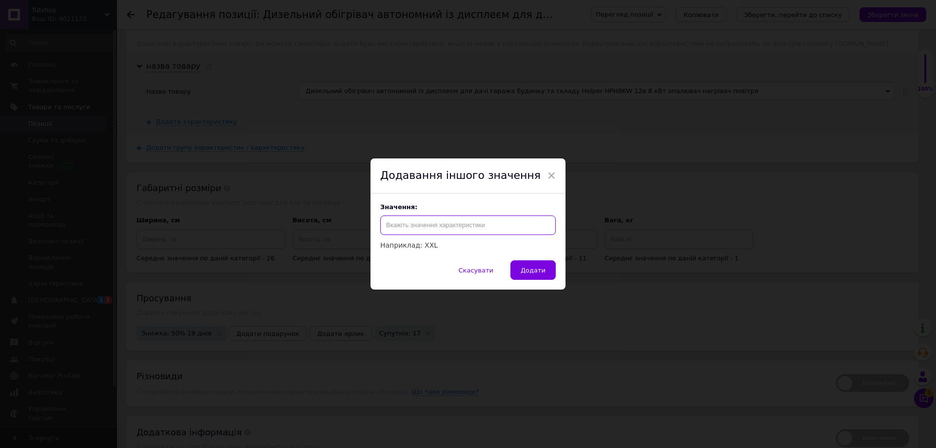
click at [431, 223] on input "text" at bounding box center [467, 224] width 175 height 19
paste input "Дизельний обігрівач автономний паливний для дачі гаража будинку та складу Helpe…"
type input "Дизельний обігрівач автономний паливний для дачі гаража будинку та складу Helpe…"
click at [544, 284] on div "Скасувати   Додати" at bounding box center [467, 274] width 195 height 29
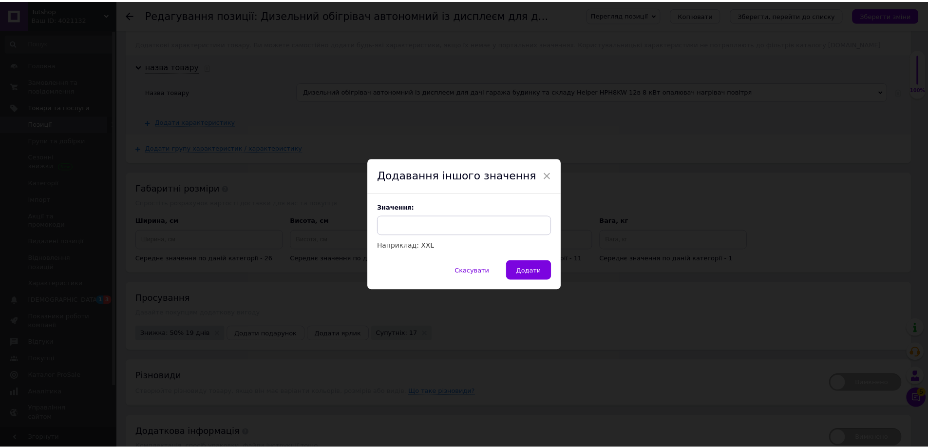
scroll to position [0, 0]
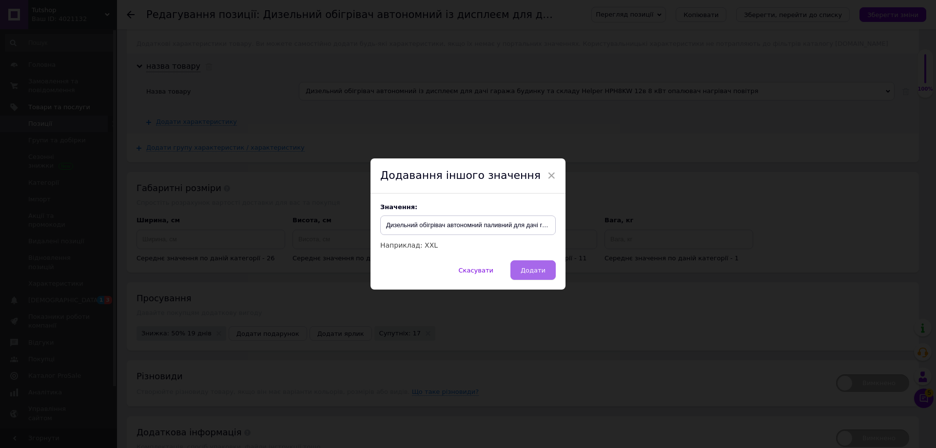
click at [539, 275] on button "Додати" at bounding box center [532, 269] width 45 height 19
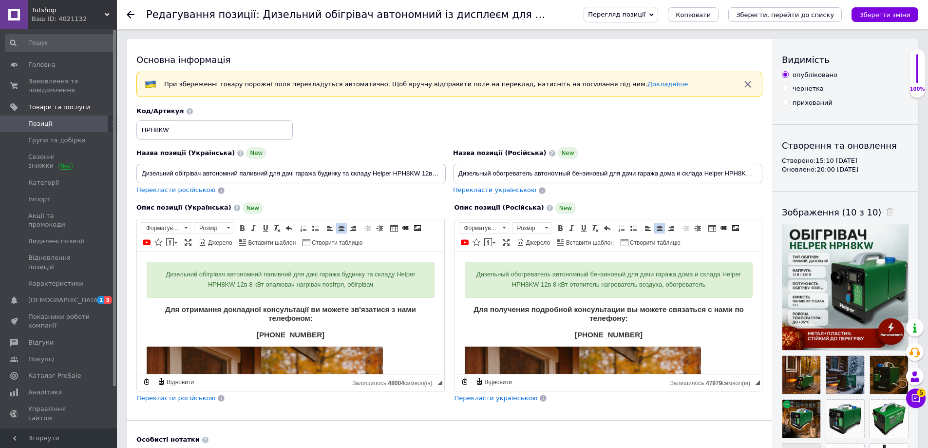
click at [881, 19] on button "Зберегти зміни" at bounding box center [885, 14] width 67 height 15
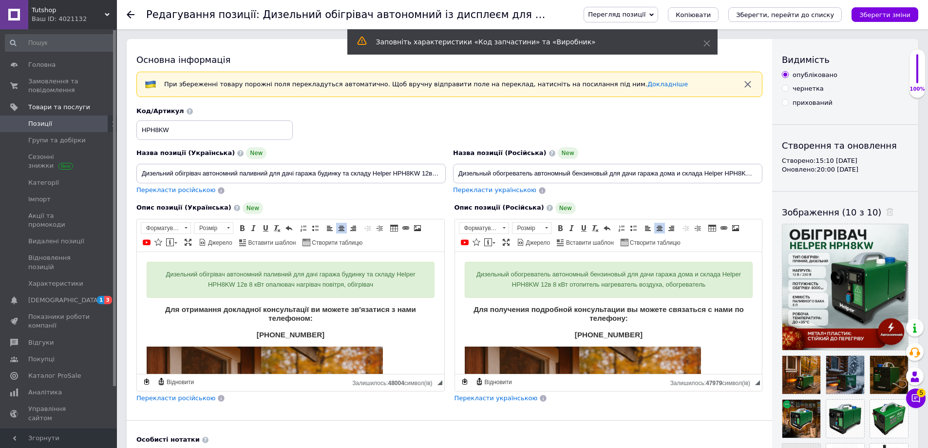
click at [79, 127] on span "Позиції" at bounding box center [59, 123] width 62 height 9
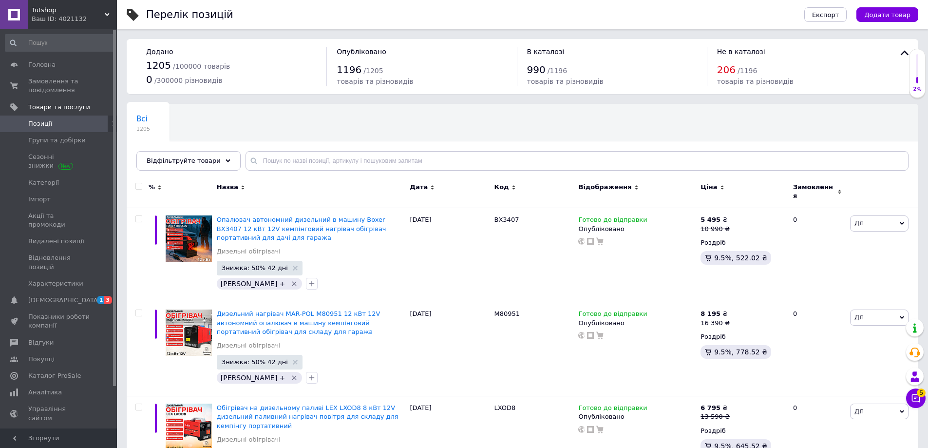
click at [106, 15] on use at bounding box center [107, 14] width 5 height 3
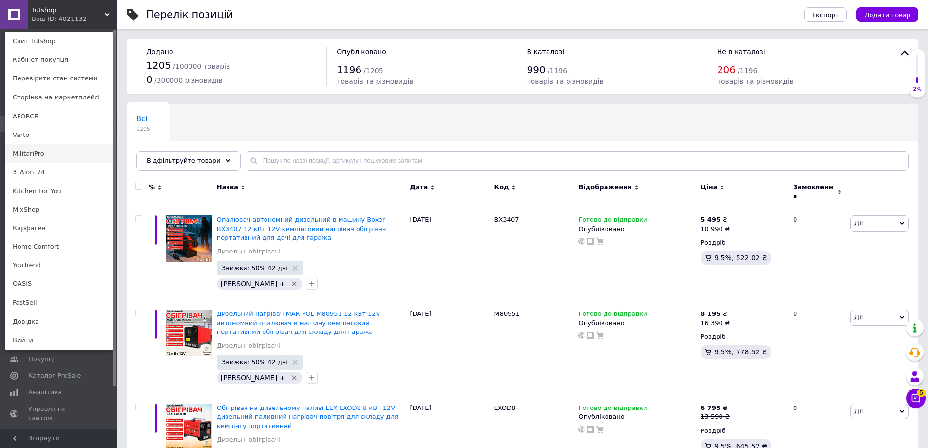
click at [29, 151] on link "MilitariPro" at bounding box center [58, 153] width 107 height 19
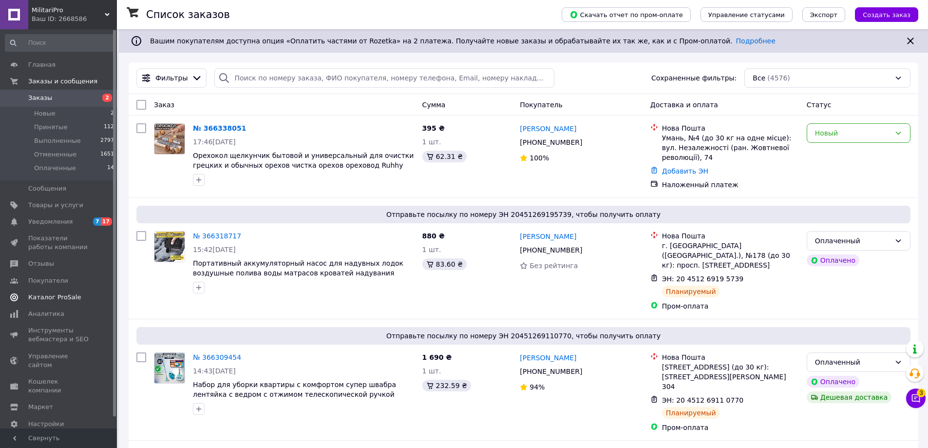
click at [75, 293] on span "Каталог ProSale" at bounding box center [59, 297] width 62 height 9
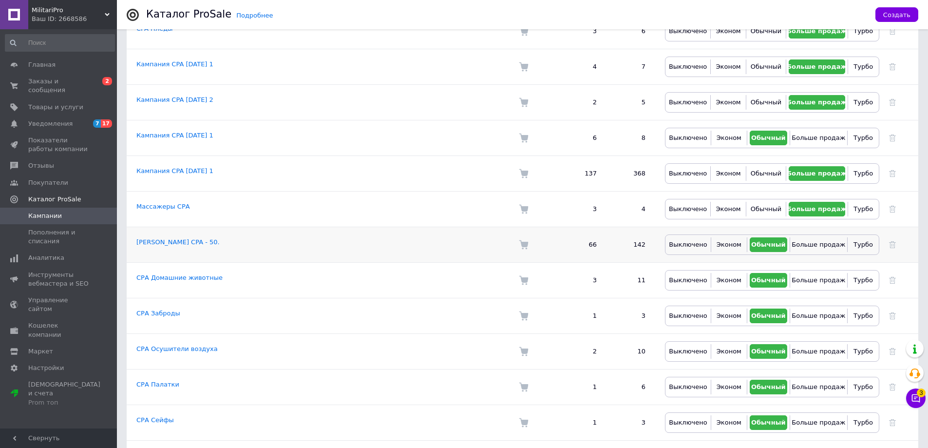
scroll to position [244, 0]
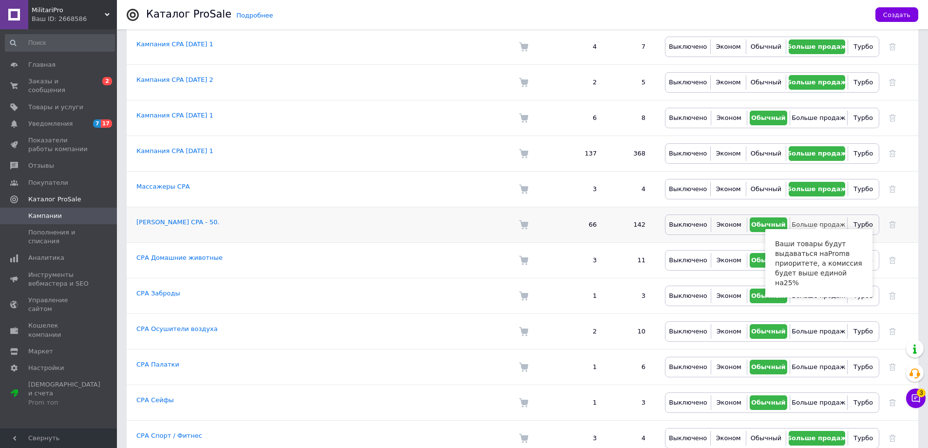
click at [806, 220] on button "Больше продаж" at bounding box center [819, 224] width 52 height 15
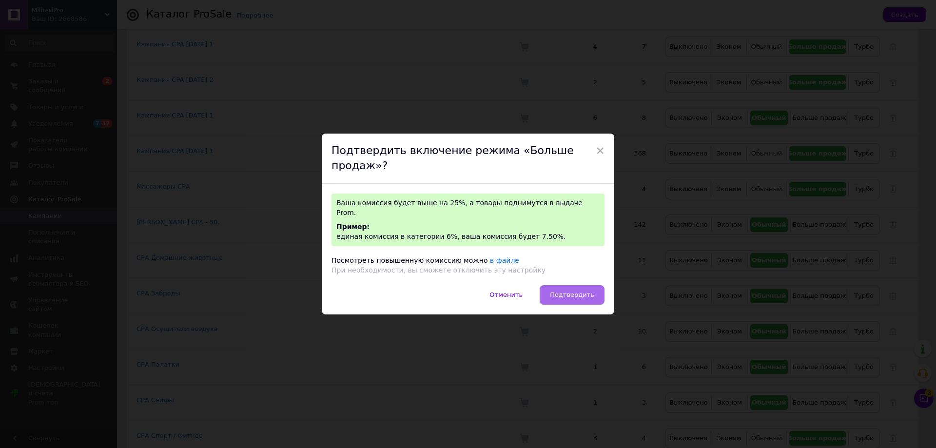
click at [589, 291] on span "Подтвердить" at bounding box center [572, 294] width 44 height 7
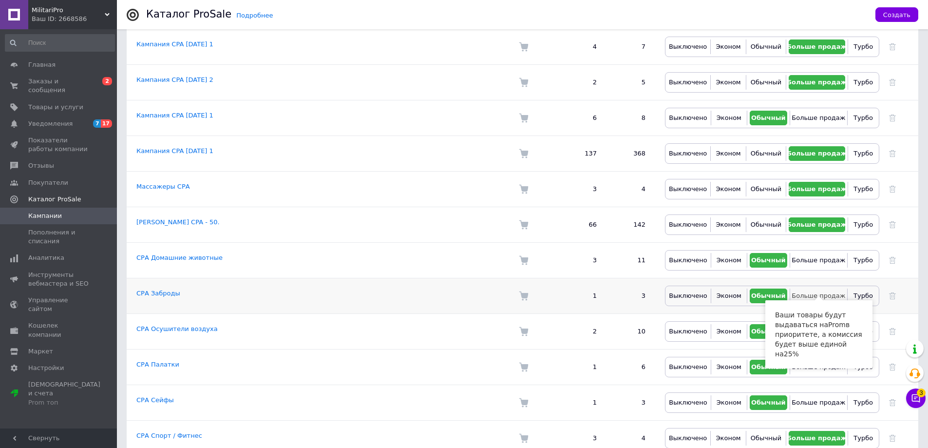
click at [812, 292] on span "Больше продаж" at bounding box center [819, 295] width 54 height 7
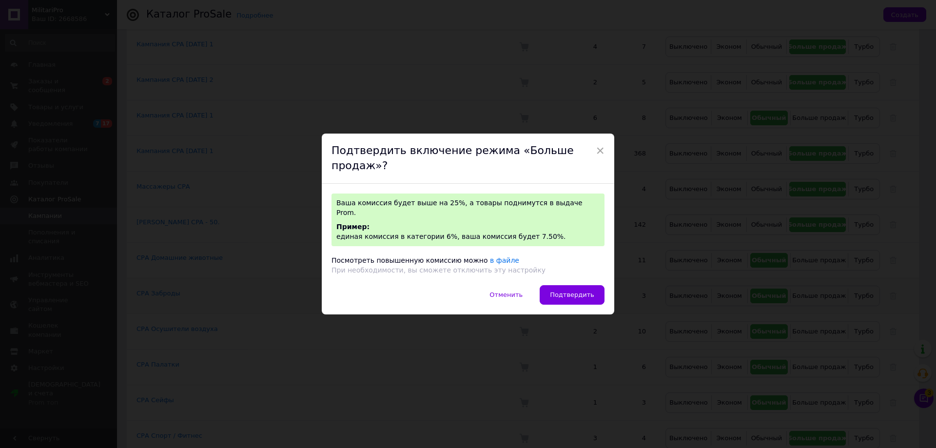
click at [563, 291] on span "Подтвердить" at bounding box center [572, 294] width 44 height 7
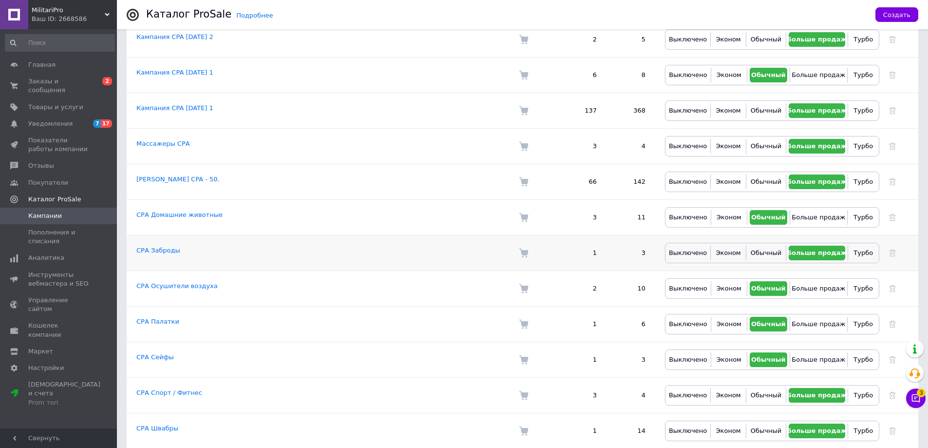
scroll to position [292, 0]
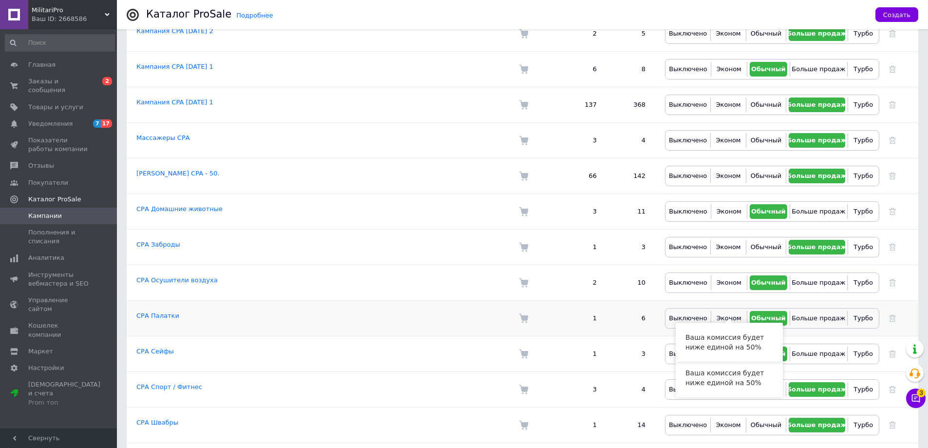
click at [729, 308] on div "Выключено Эконом Обычный Больше продаж Турбо" at bounding box center [772, 318] width 214 height 20
click at [725, 311] on button "Эконом" at bounding box center [729, 318] width 31 height 15
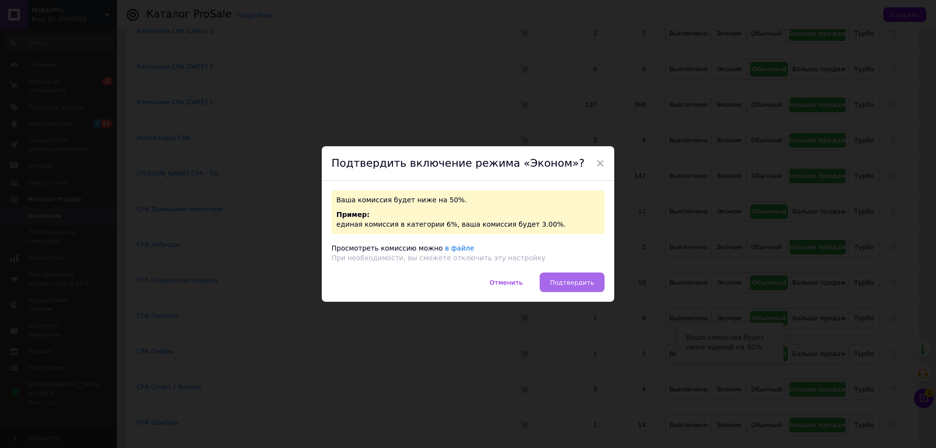
click at [581, 279] on span "Подтвердить" at bounding box center [572, 282] width 44 height 7
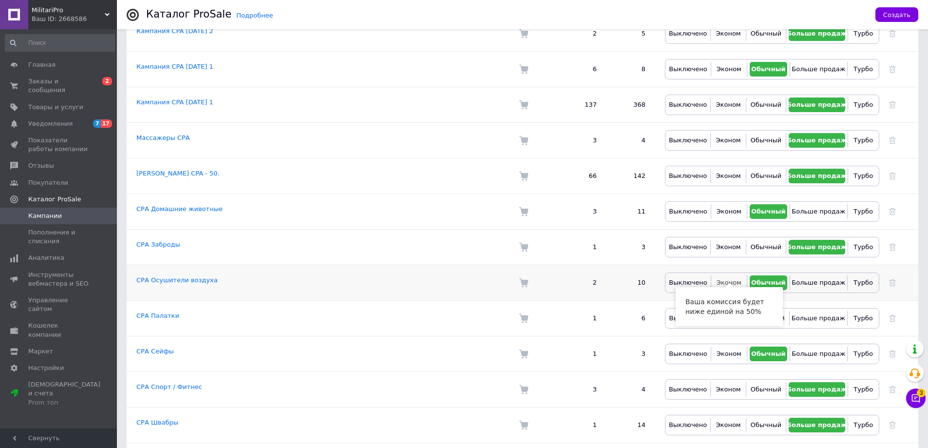
click at [726, 275] on button "Эконом" at bounding box center [729, 282] width 31 height 15
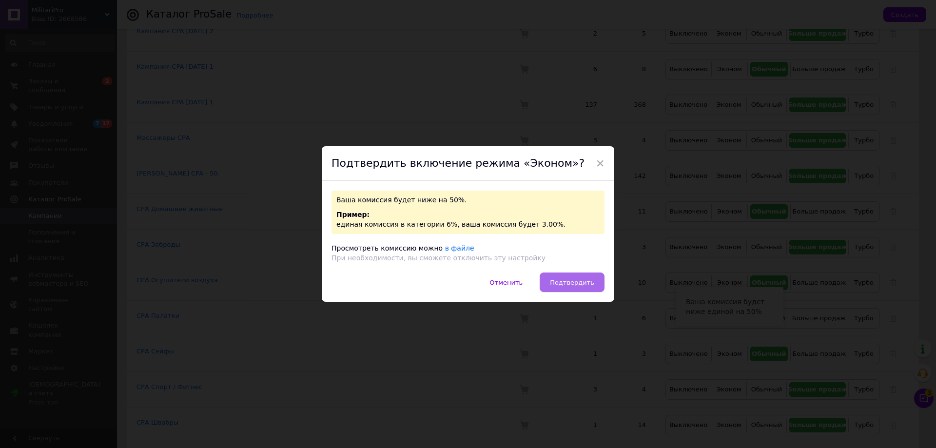
click at [585, 283] on span "Подтвердить" at bounding box center [572, 282] width 44 height 7
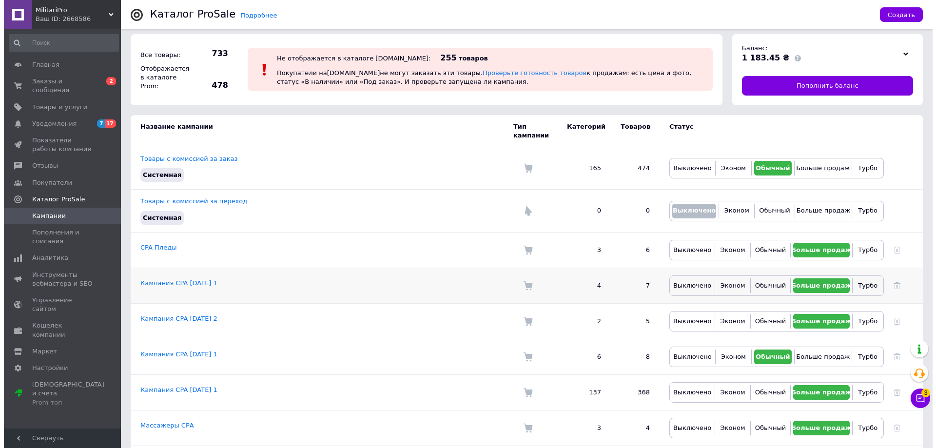
scroll to position [0, 0]
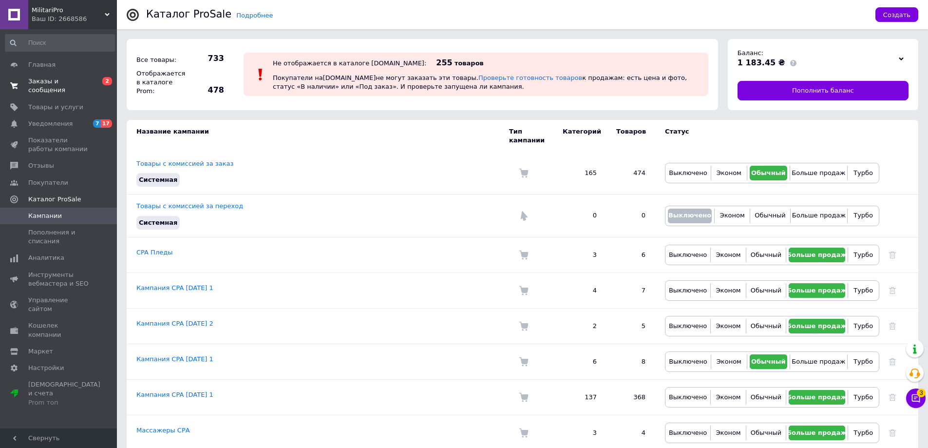
click at [81, 87] on link "Заказы и сообщения 0 2" at bounding box center [60, 85] width 120 height 25
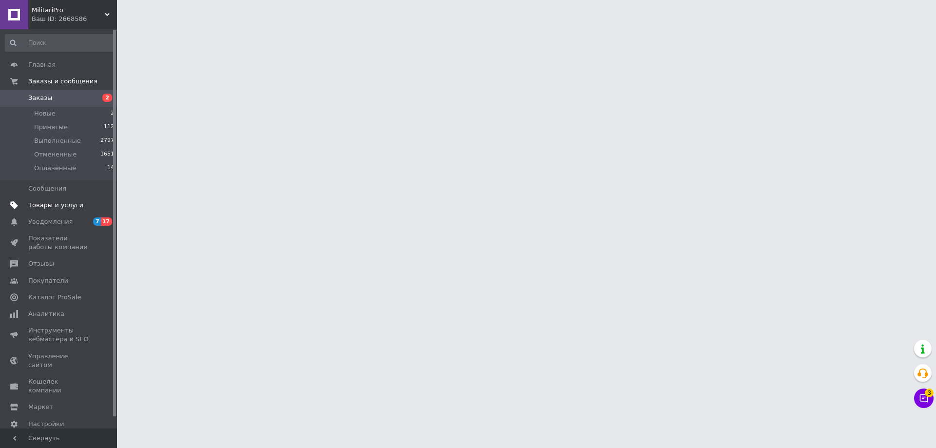
click at [72, 198] on link "Товары и услуги" at bounding box center [60, 205] width 120 height 17
